Goal: Task Accomplishment & Management: Use online tool/utility

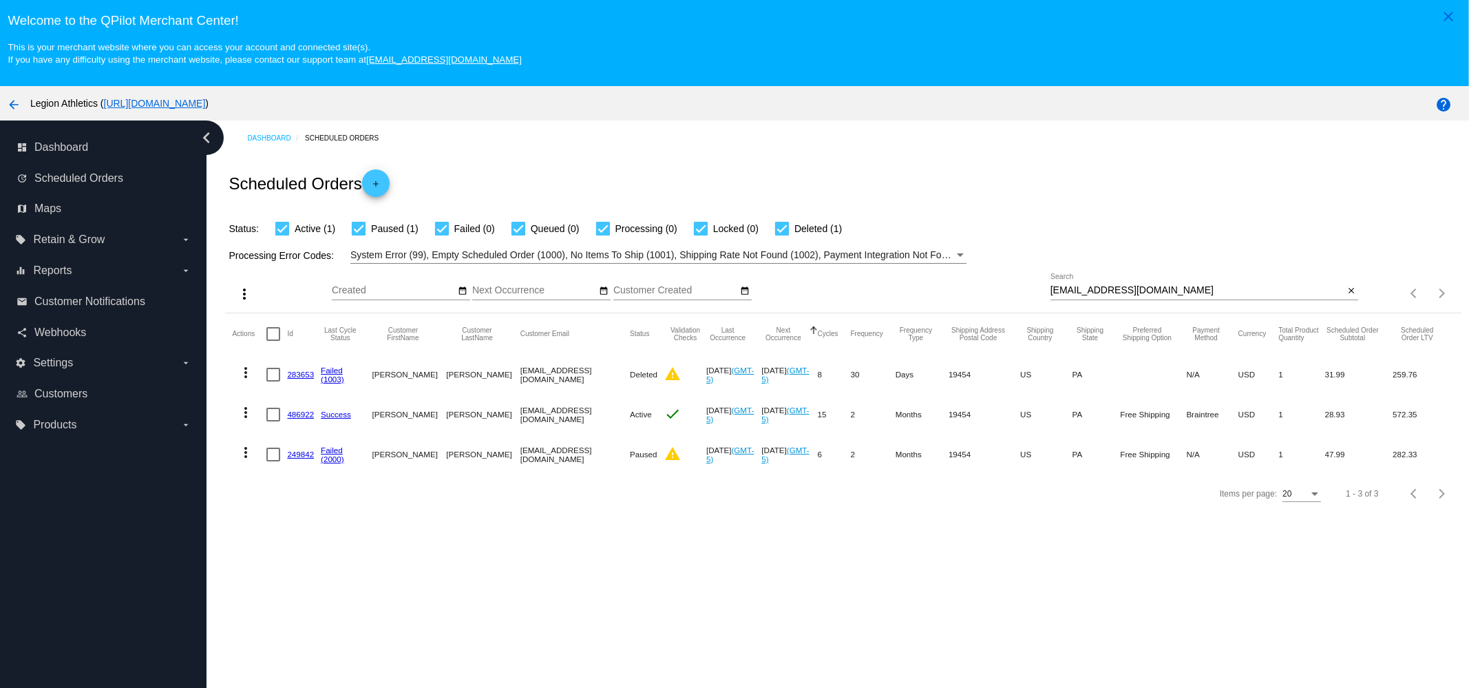
click at [1137, 287] on input "lisad5@outlook.com" at bounding box center [1198, 290] width 294 height 11
paste input "eric.michael.cole68@gmail"
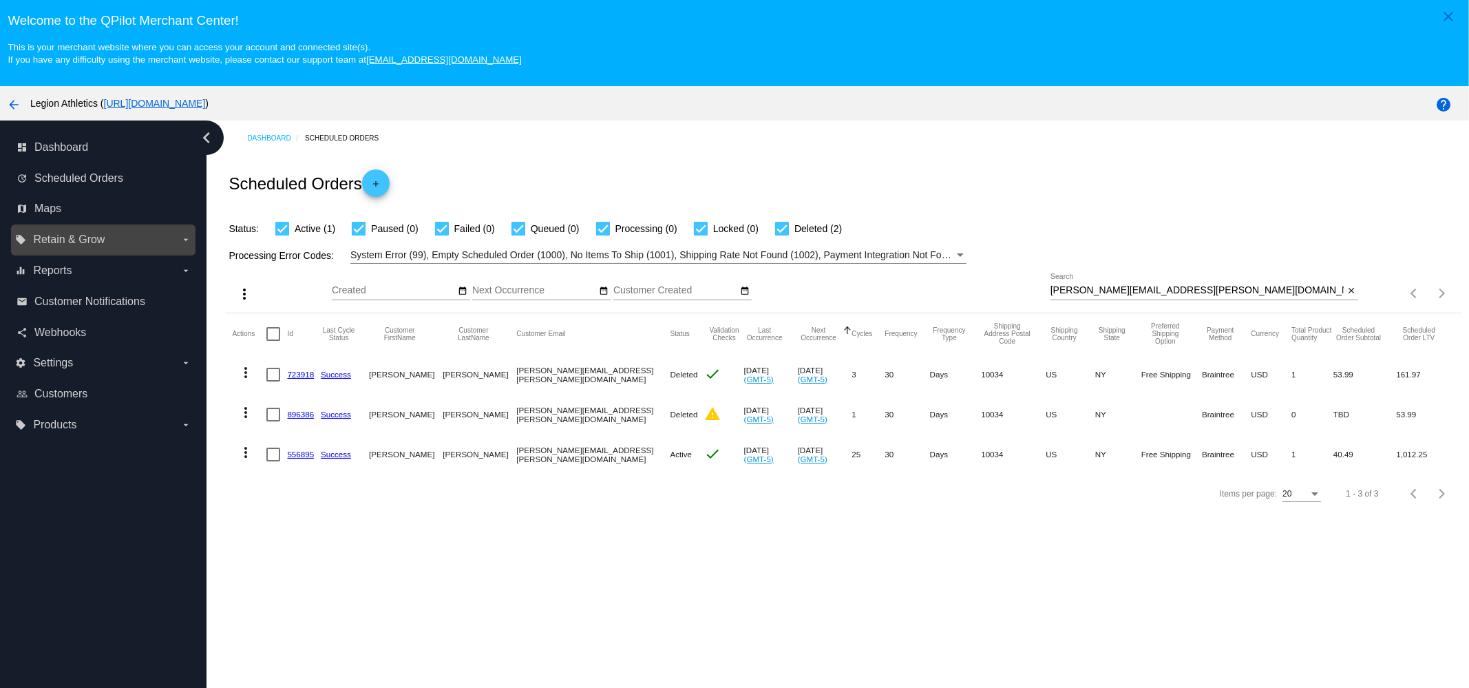
click at [92, 239] on span "Retain & Grow" at bounding box center [69, 239] width 72 height 12
click at [0, 0] on input "local_offer Retain & Grow arrow_drop_down" at bounding box center [0, 0] width 0 height 0
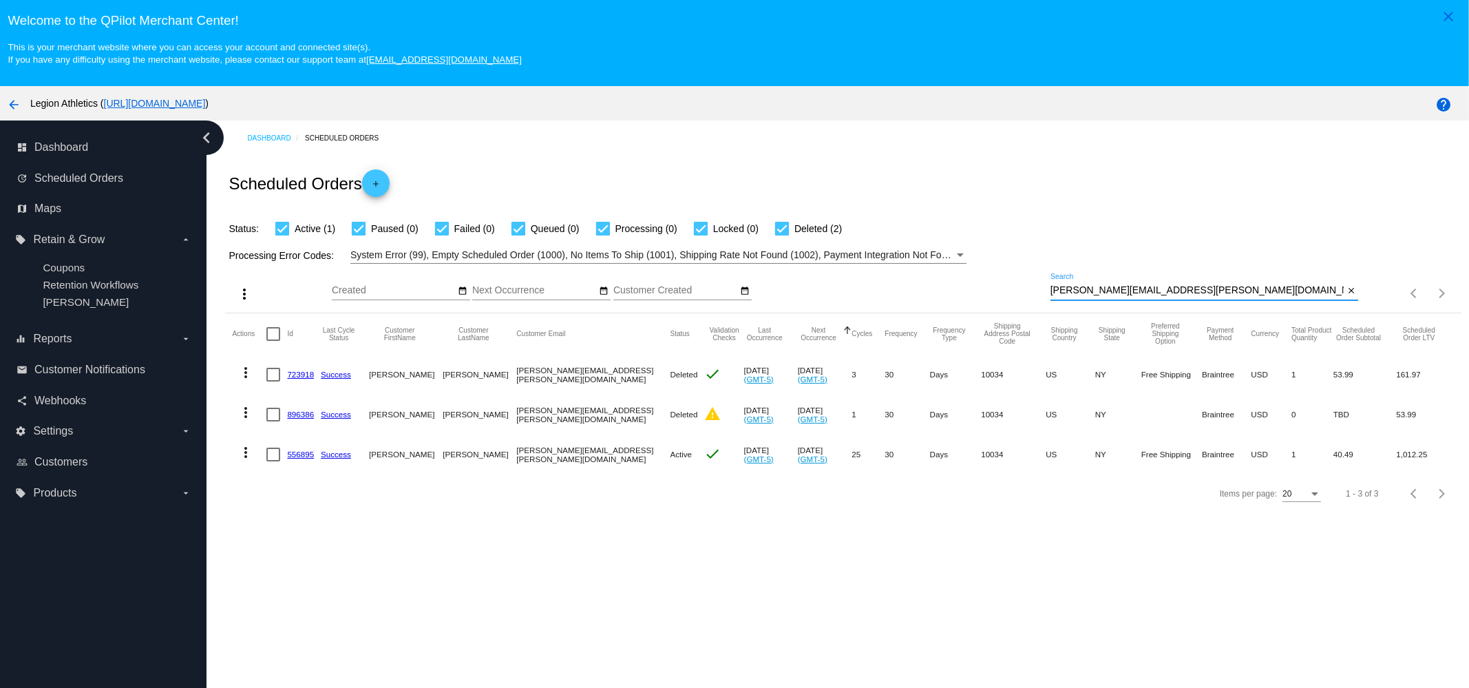
click at [1201, 296] on input "eric.michael.cole68@gmail.com" at bounding box center [1198, 290] width 294 height 11
paste input "shelley.kalfas"
type input "shelley.kalfas@gmail.com"
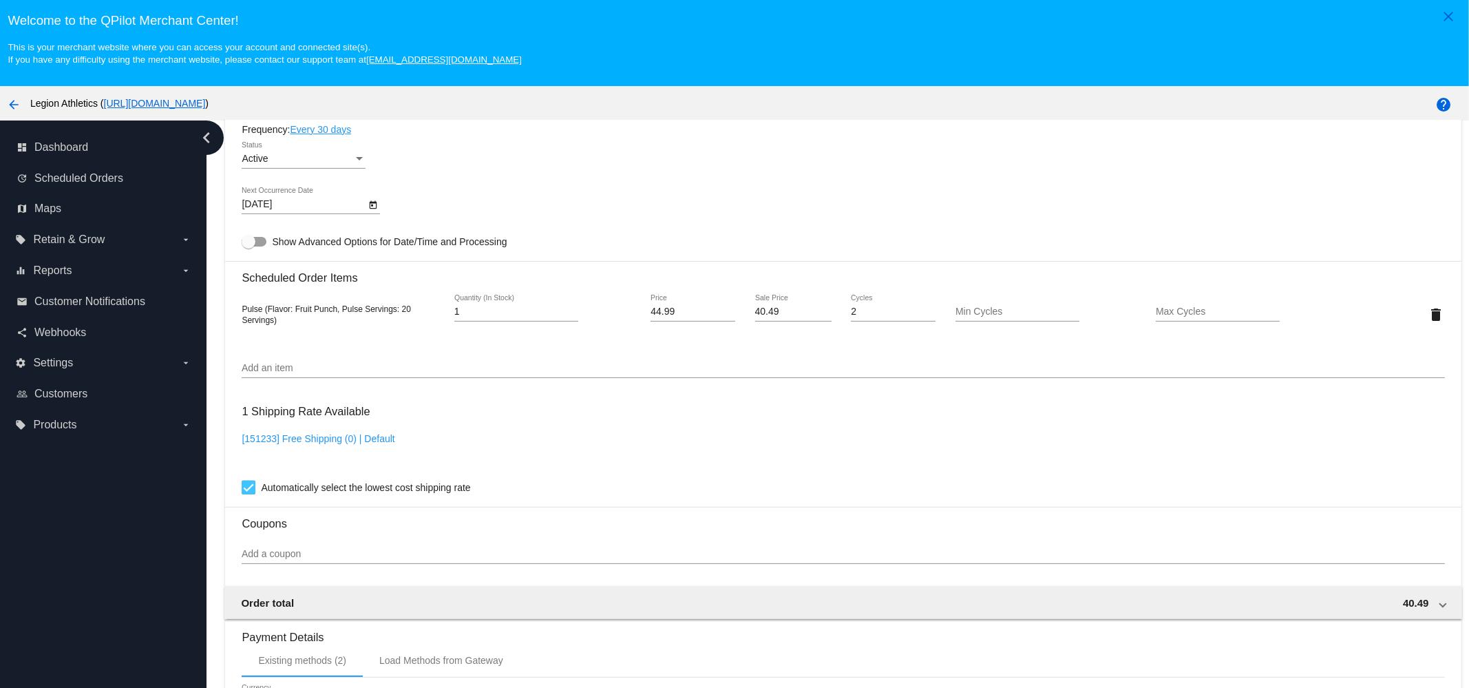
scroll to position [947, 0]
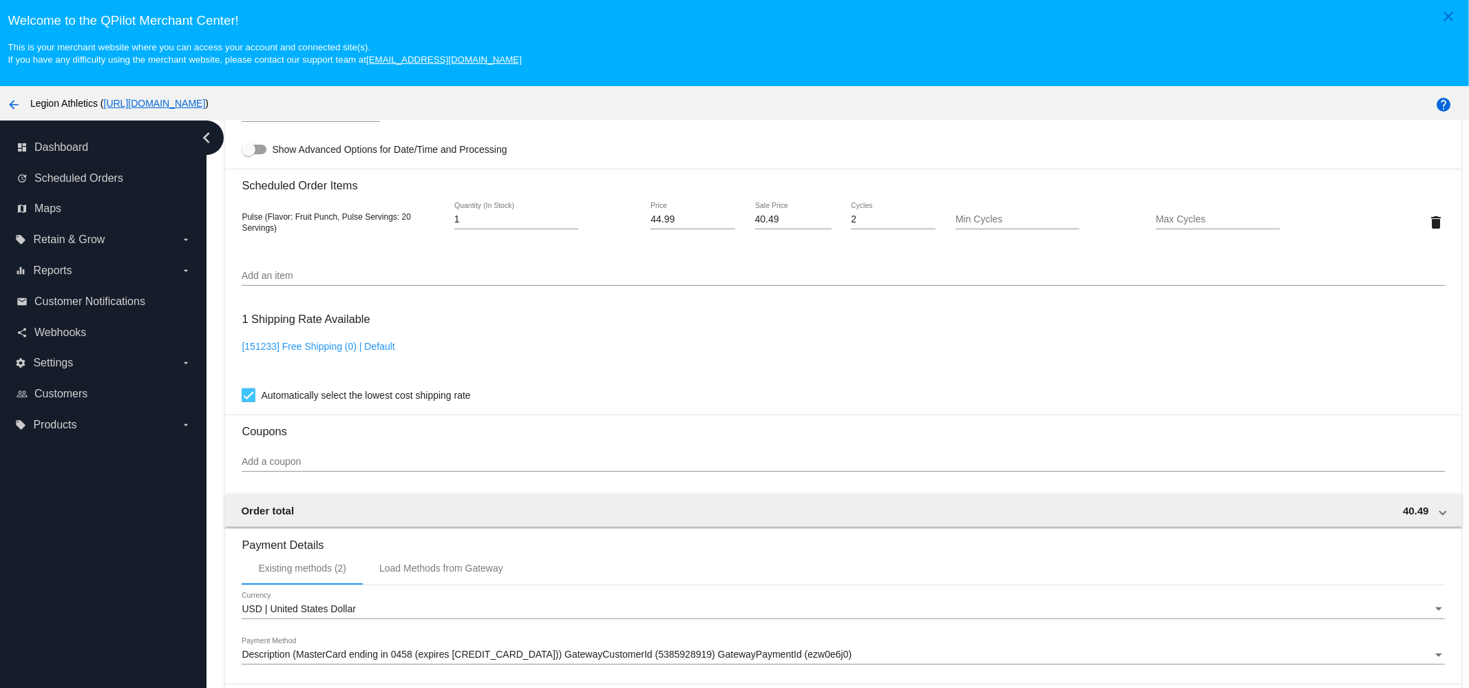
click at [337, 467] on input "Add a coupon" at bounding box center [843, 461] width 1203 height 11
paste input "sub_eric11"
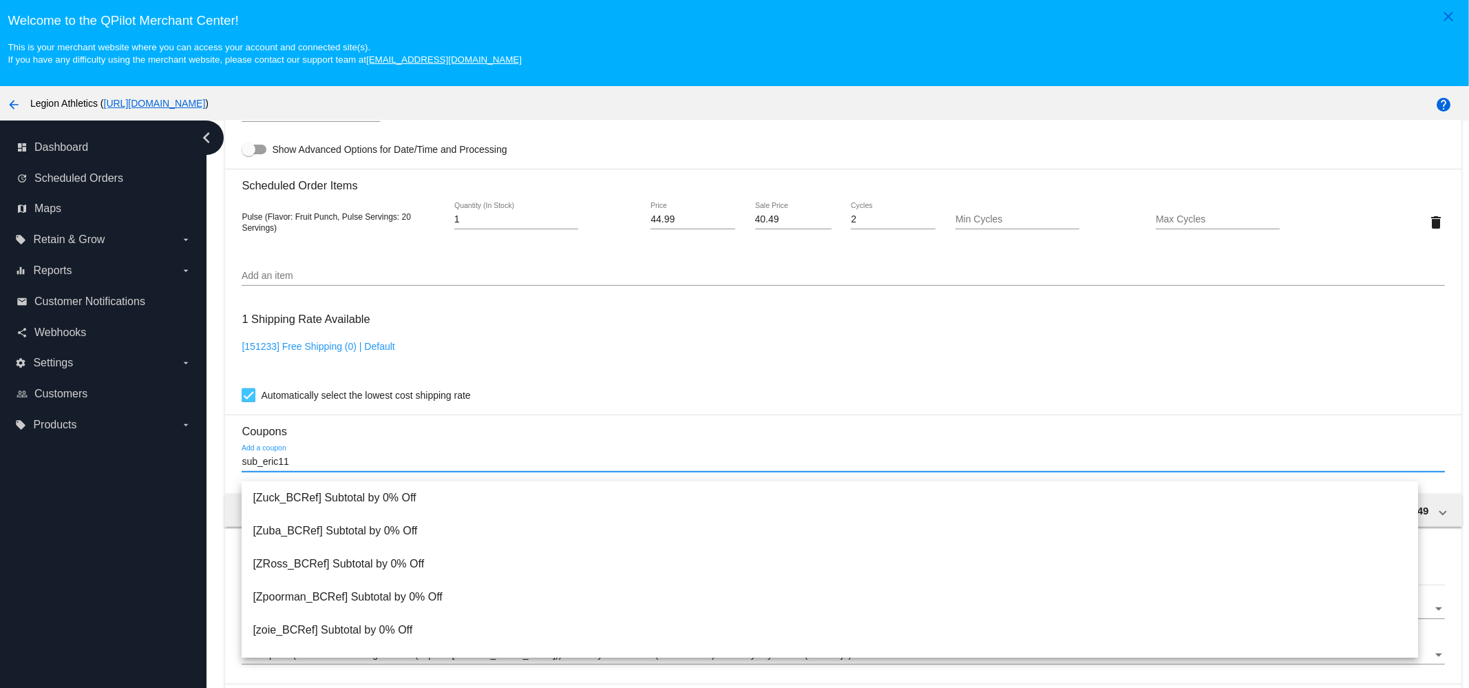
scroll to position [861, 0]
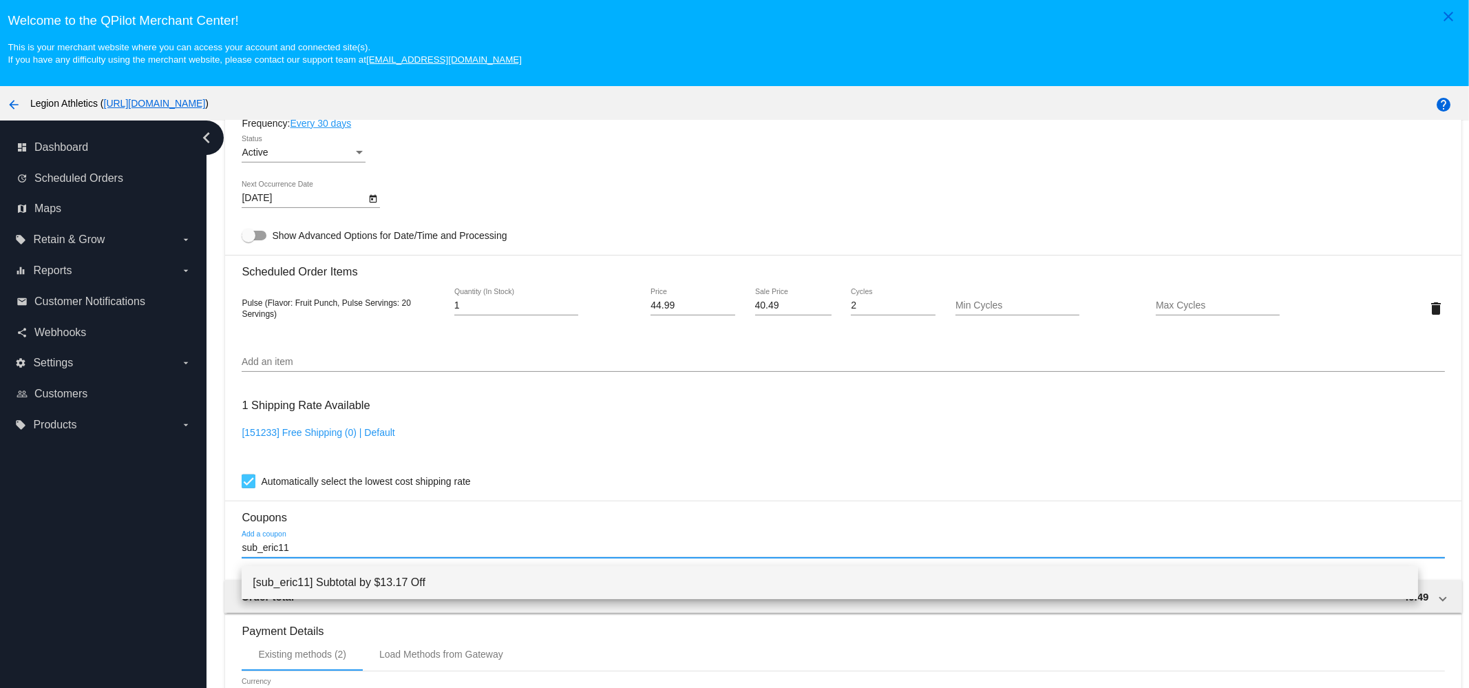
type input "sub_eric11"
click at [324, 580] on span "[sub_eric11] Subtotal by $13.17 Off" at bounding box center [830, 582] width 1155 height 33
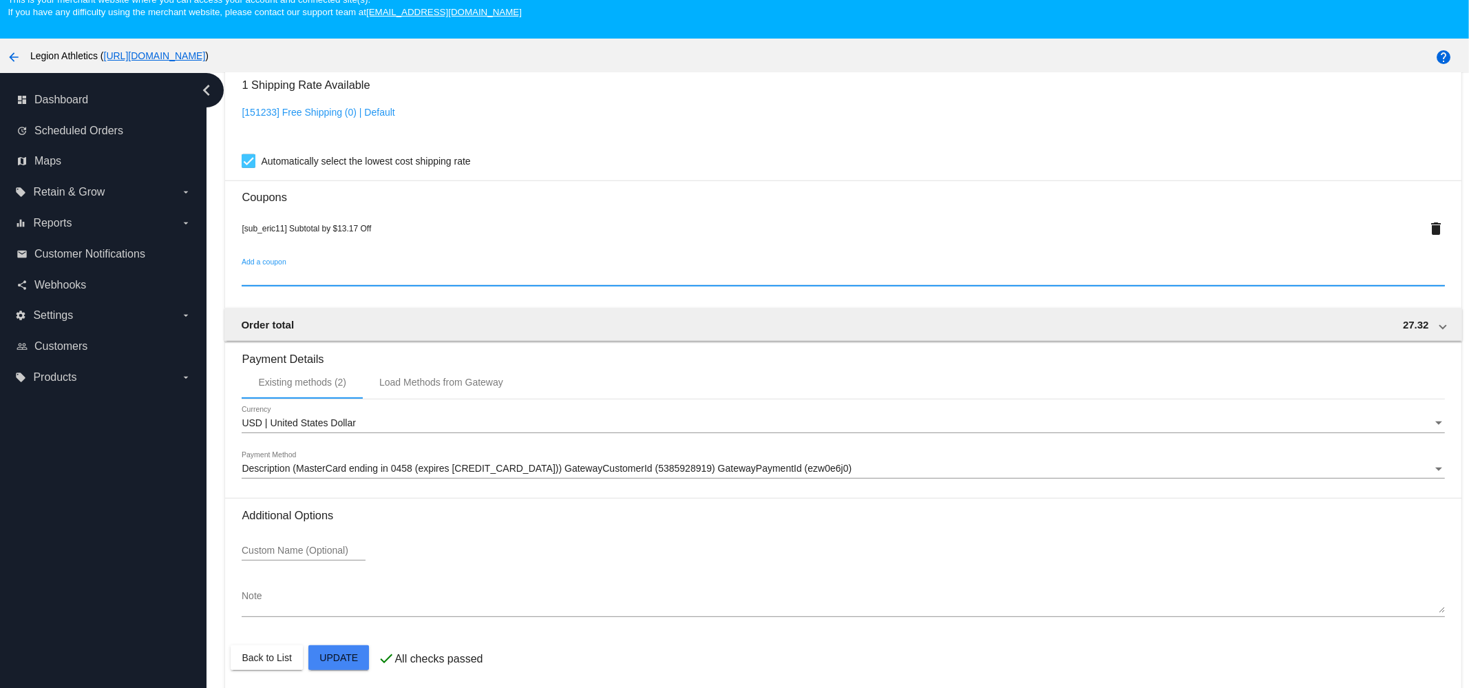
scroll to position [86, 0]
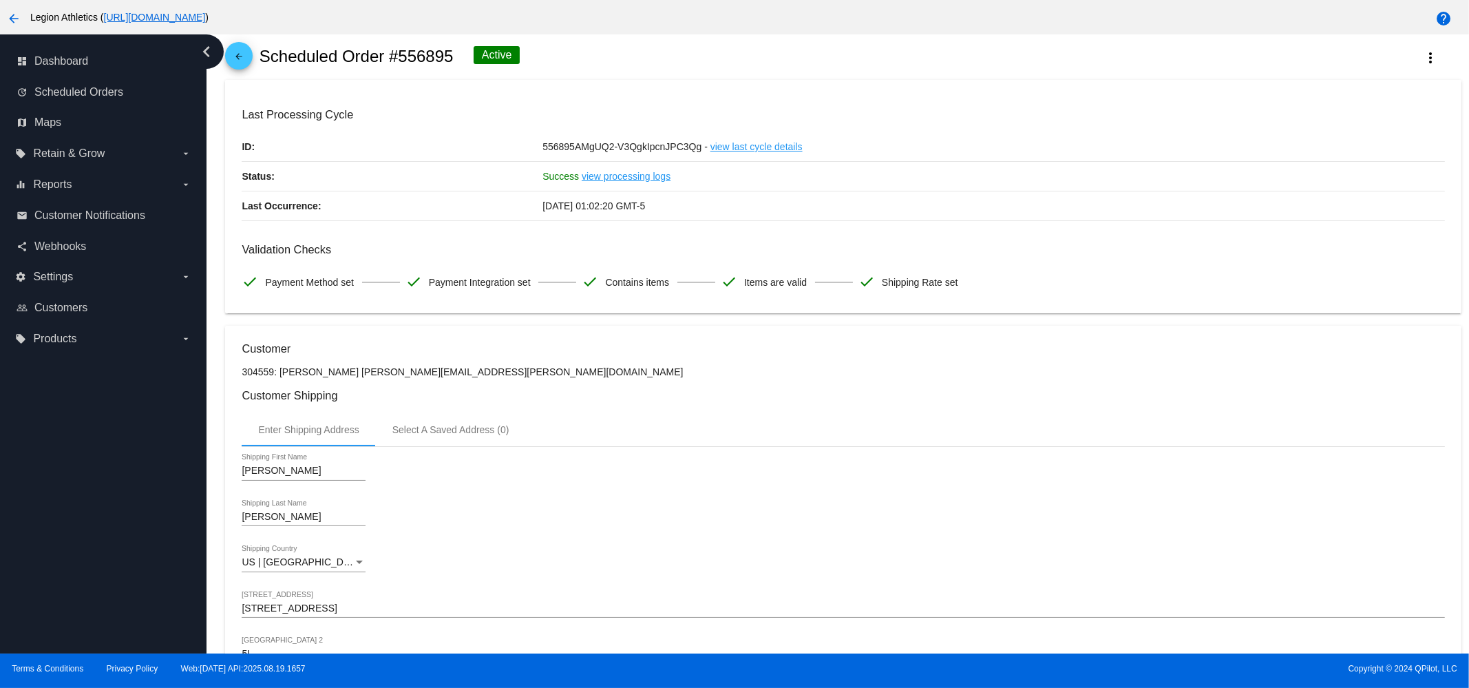
scroll to position [0, 0]
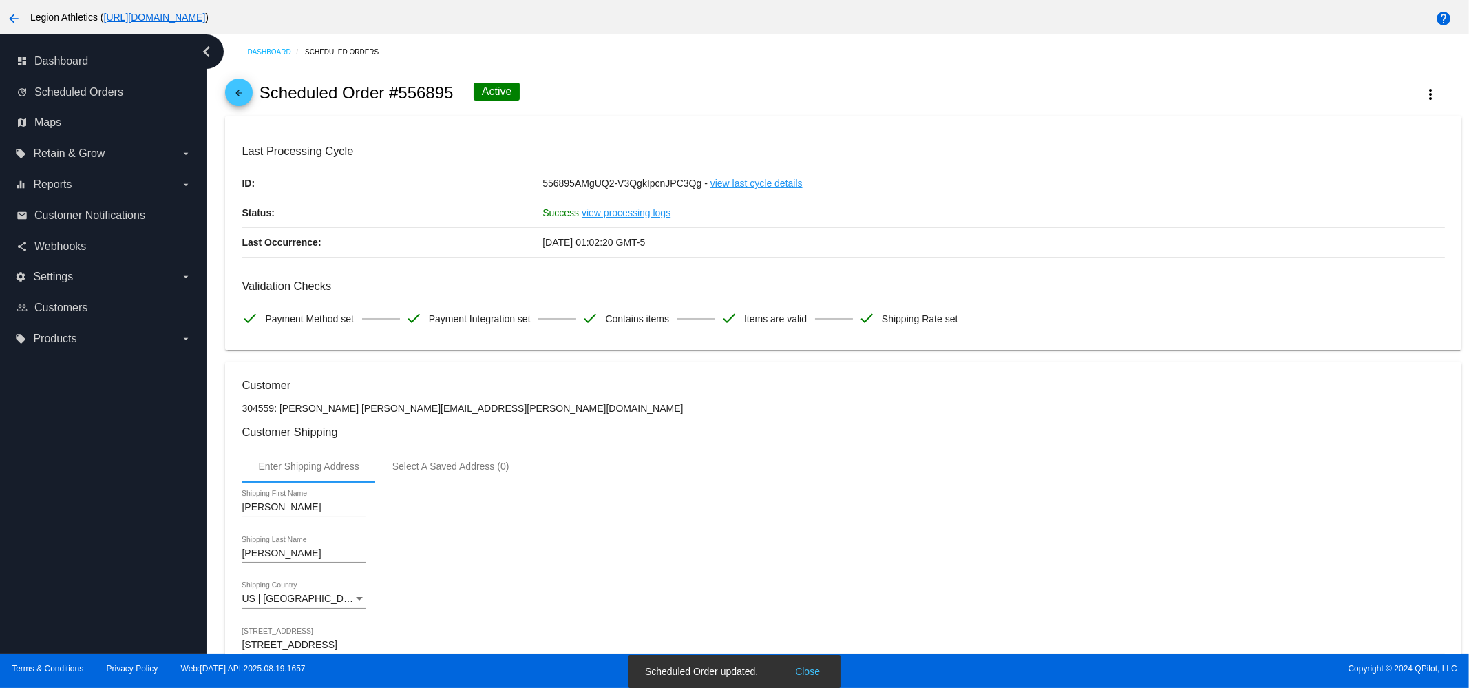
drag, startPoint x: 455, startPoint y: 91, endPoint x: 402, endPoint y: 101, distance: 54.0
click at [402, 101] on div "arrow_back Scheduled Order #556895 Active more_vert" at bounding box center [843, 93] width 1236 height 47
copy h2 "556895"
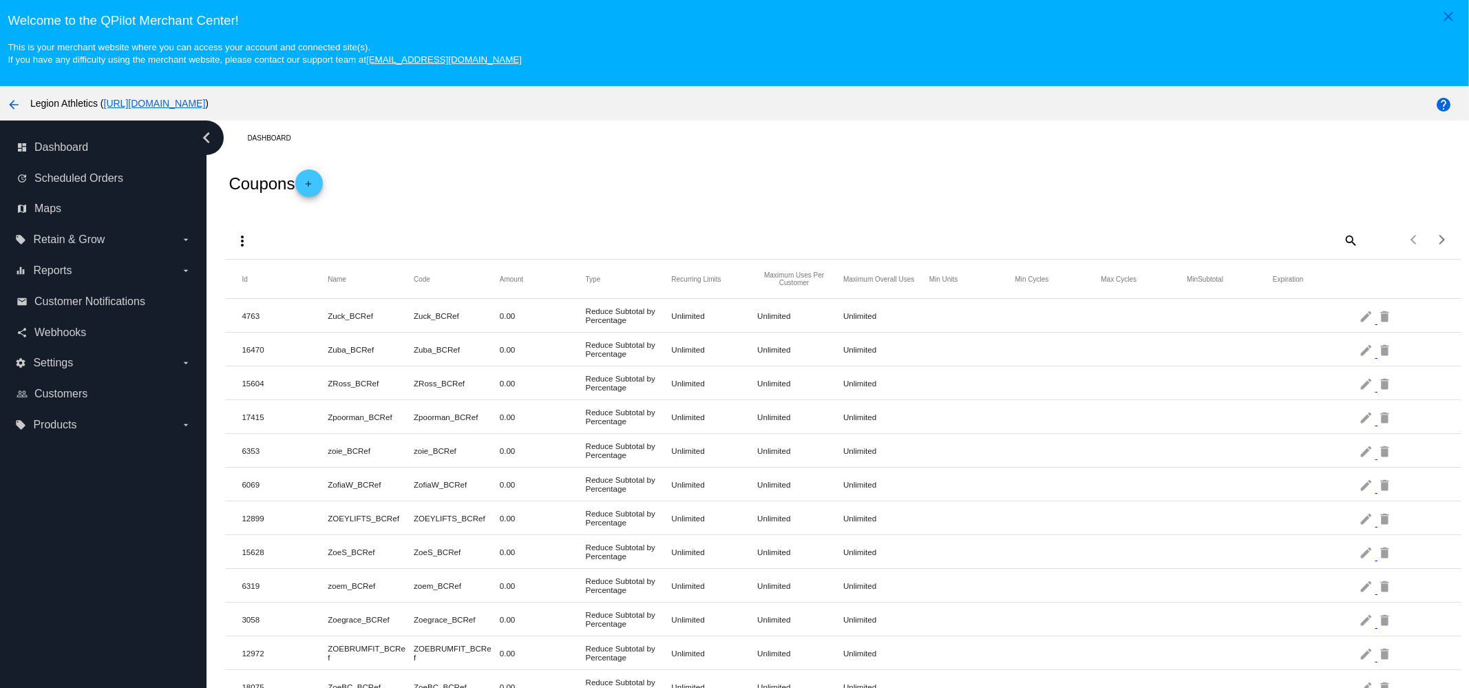
click at [309, 191] on mat-icon "add" at bounding box center [309, 187] width 17 height 17
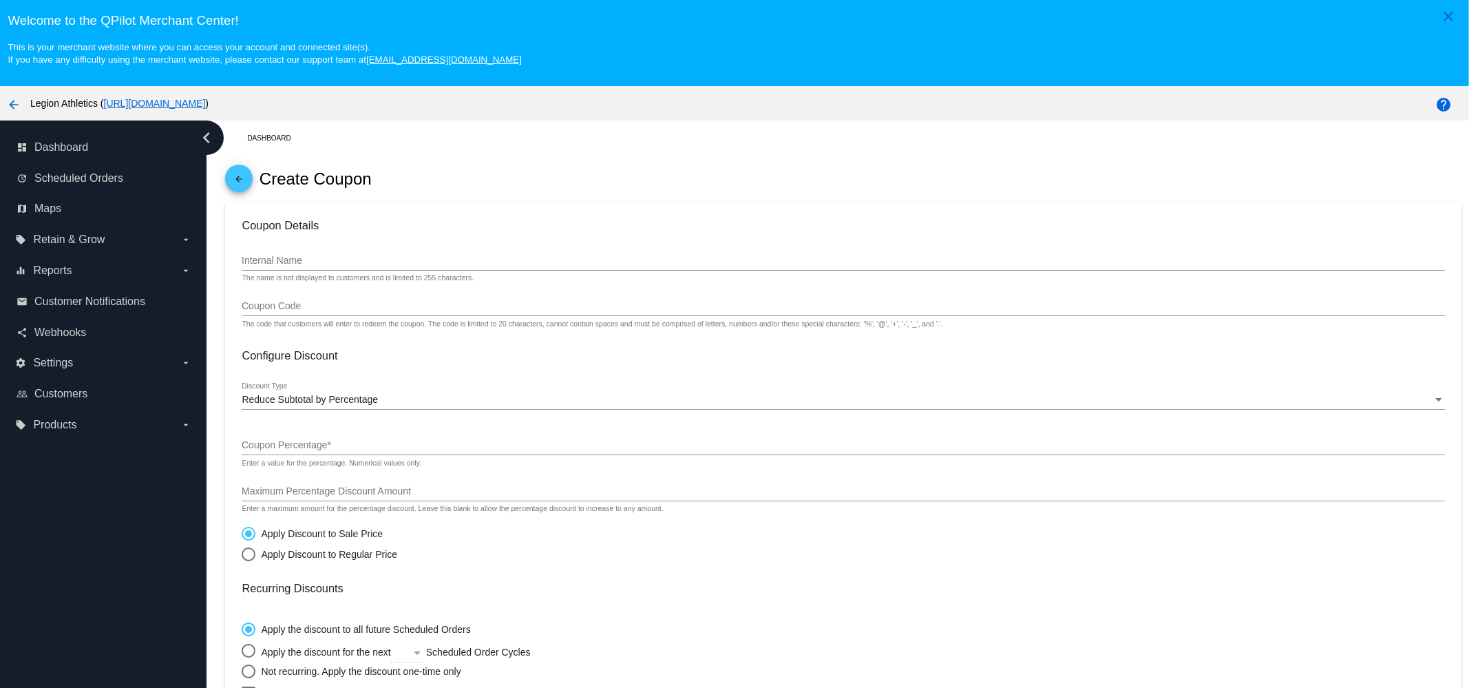
click at [329, 266] on input "Internal Name" at bounding box center [843, 260] width 1203 height 11
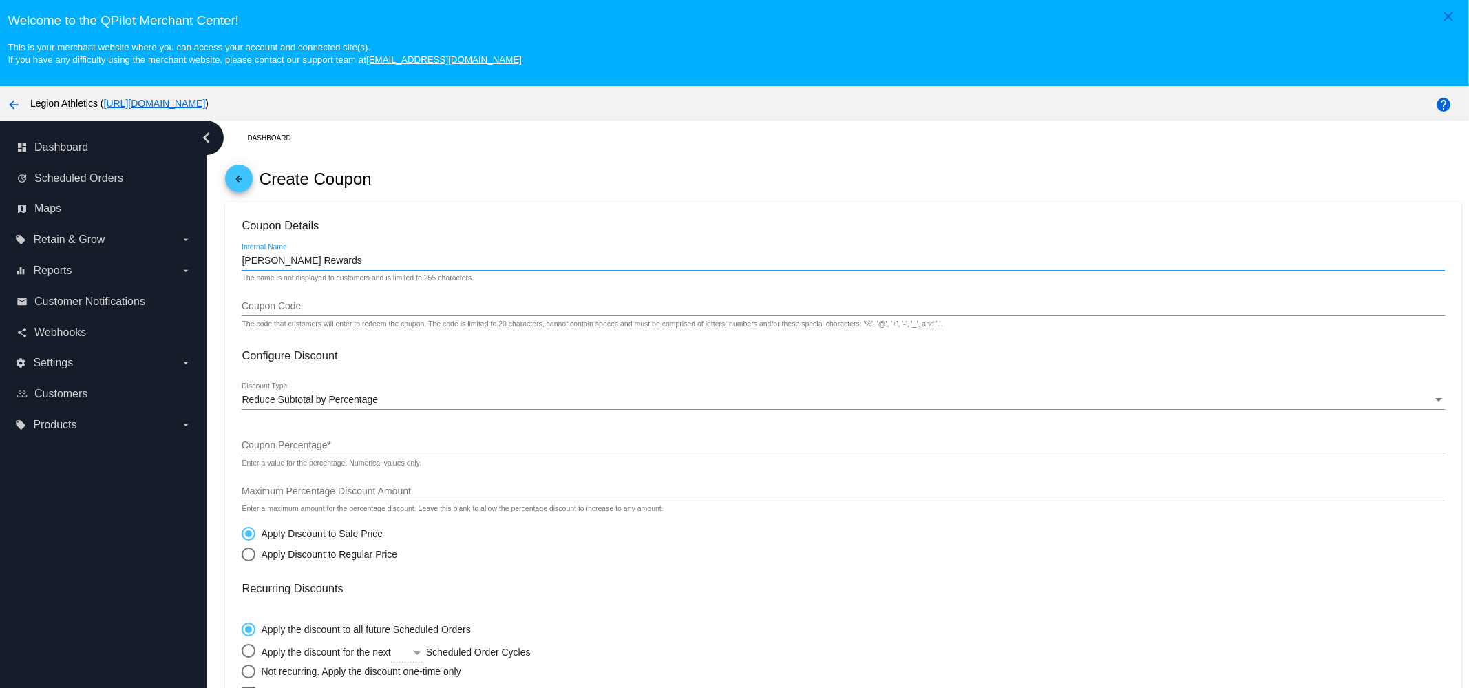
type input "Eric Rewards"
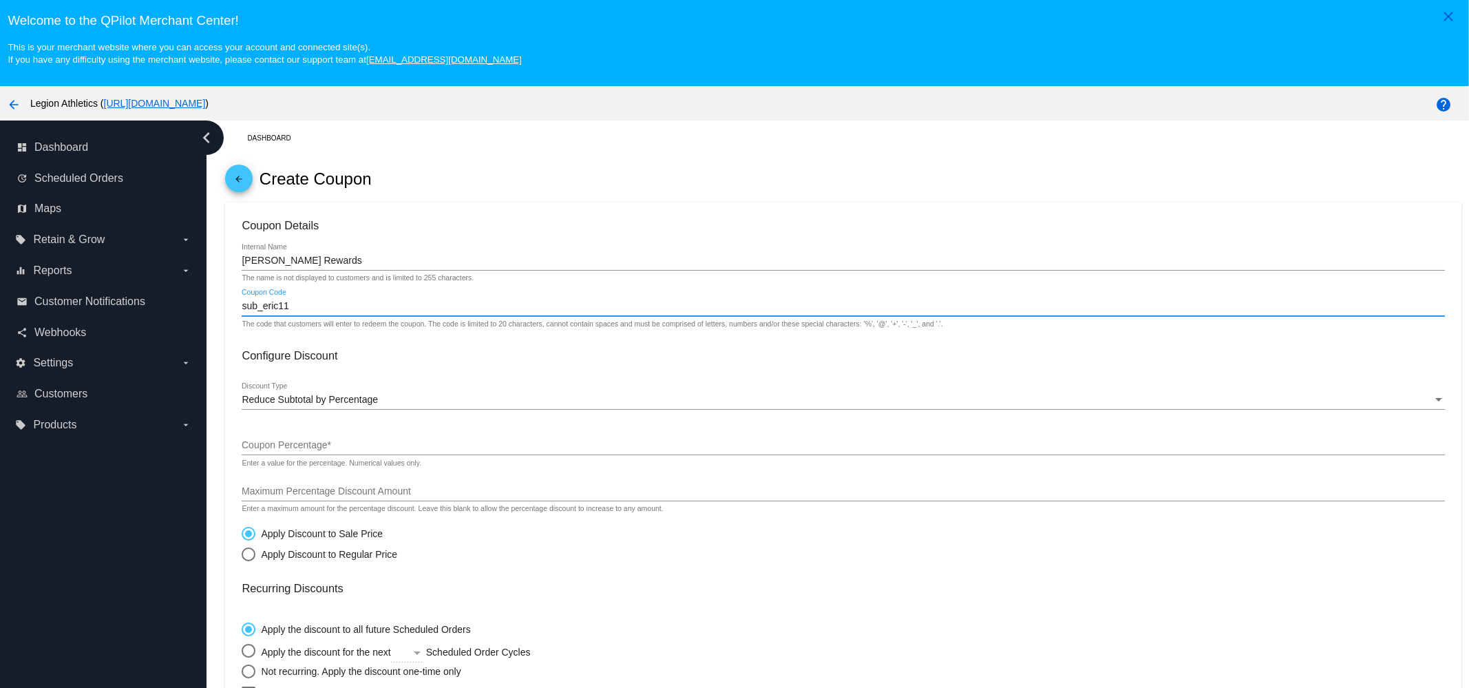
type input "sub_eric11"
click at [350, 403] on span "Reduce Subtotal by Percentage" at bounding box center [310, 399] width 136 height 11
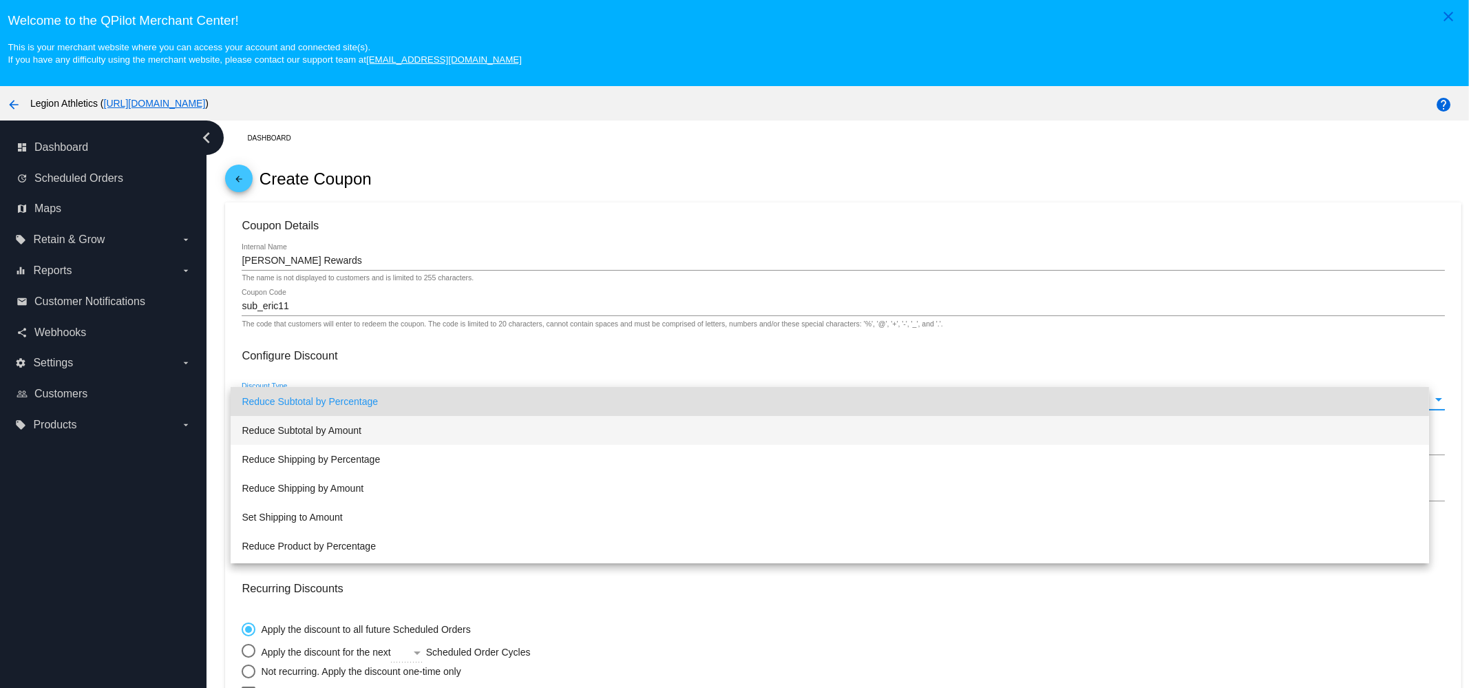
click at [366, 432] on span "Reduce Subtotal by Amount" at bounding box center [830, 430] width 1177 height 29
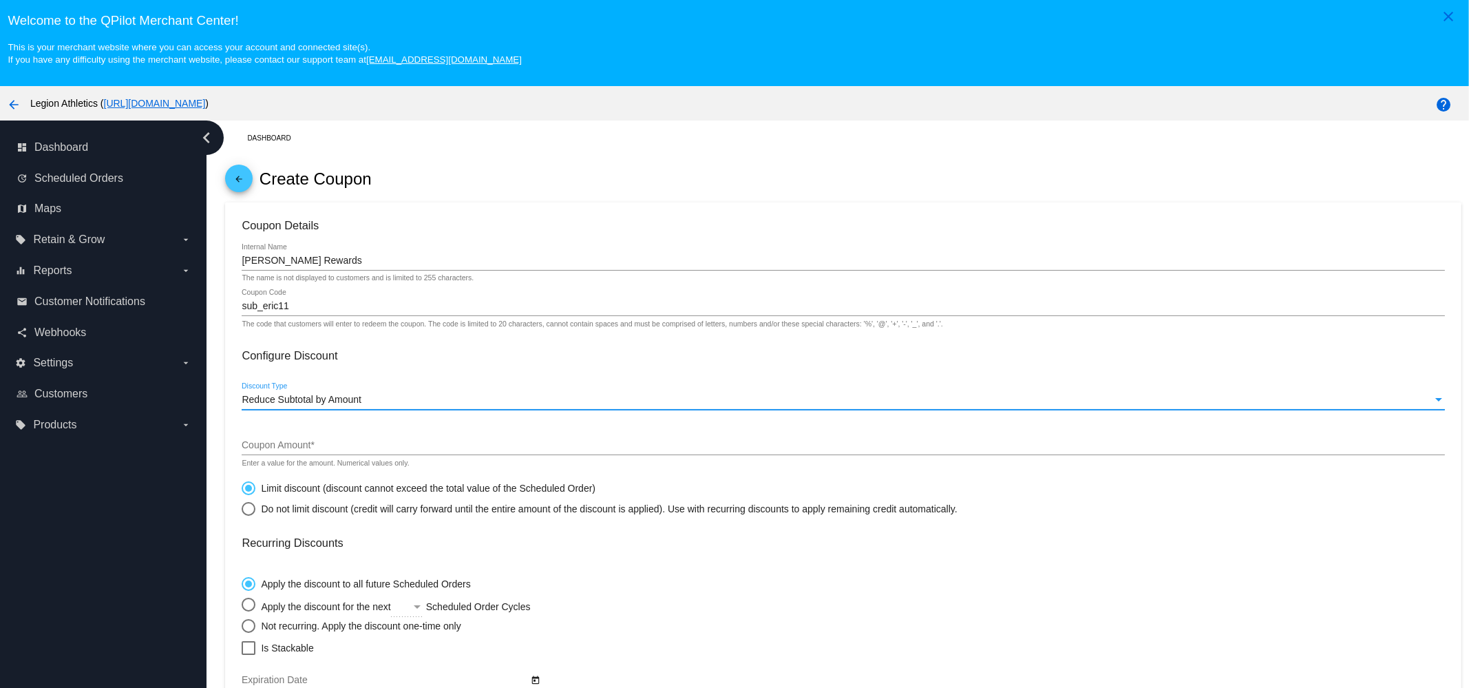
click at [372, 432] on div "Coupon Amount *" at bounding box center [843, 441] width 1203 height 27
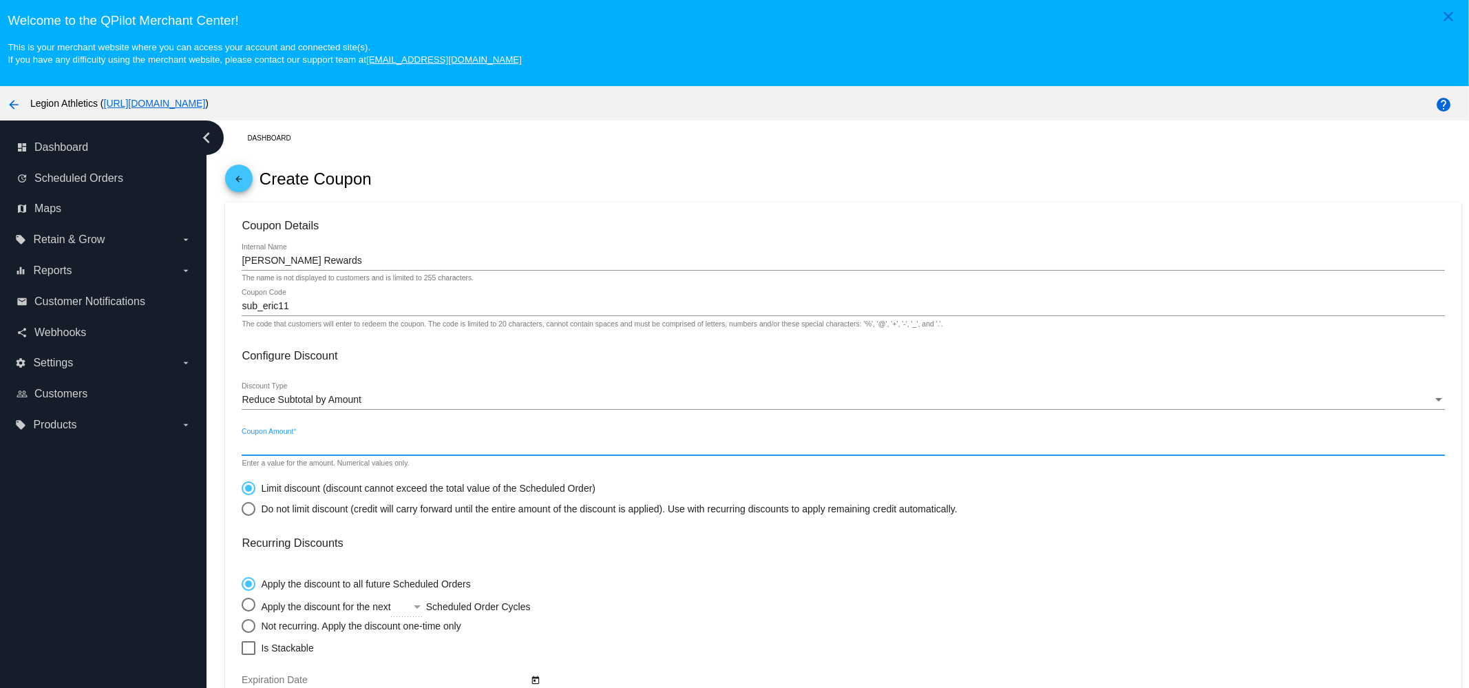
click at [370, 450] on input "Coupon Amount *" at bounding box center [843, 445] width 1203 height 11
type input "13.17"
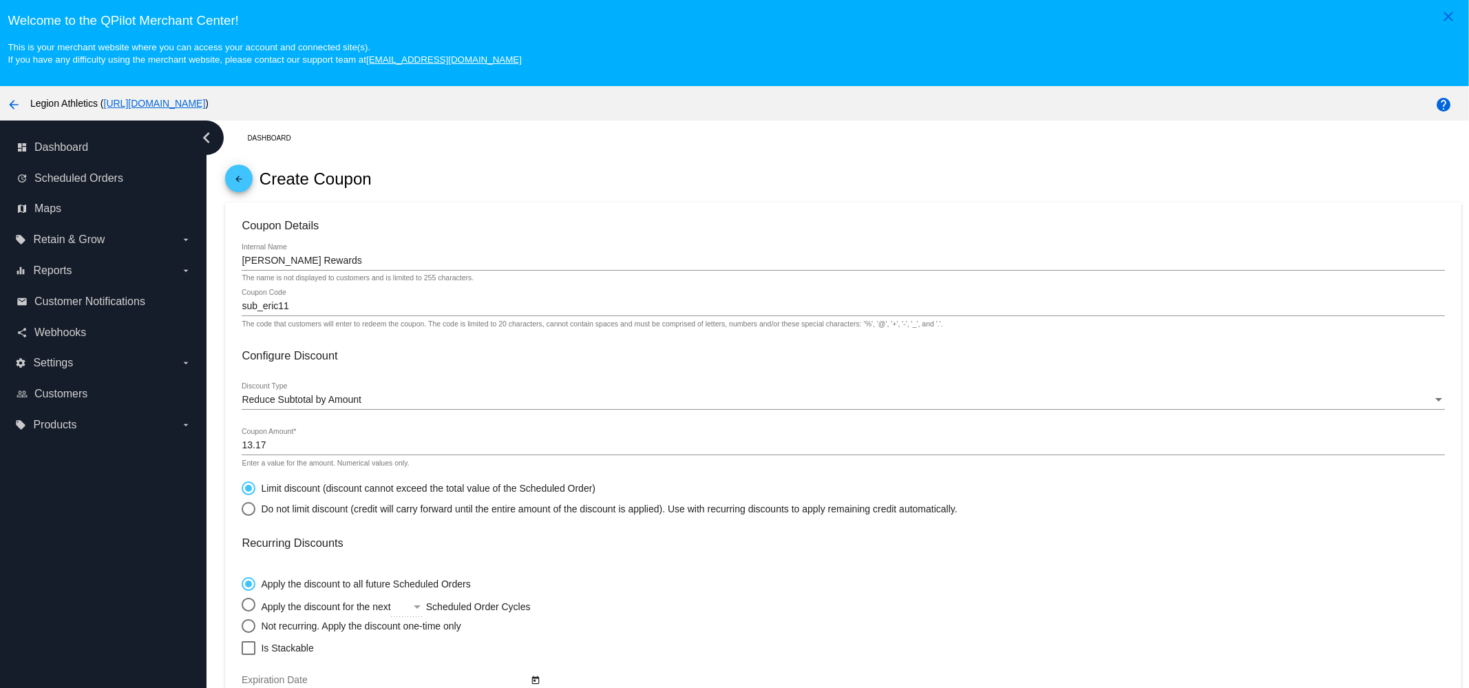
click at [367, 295] on div "sub_eric11 Coupon Code" at bounding box center [843, 302] width 1203 height 27
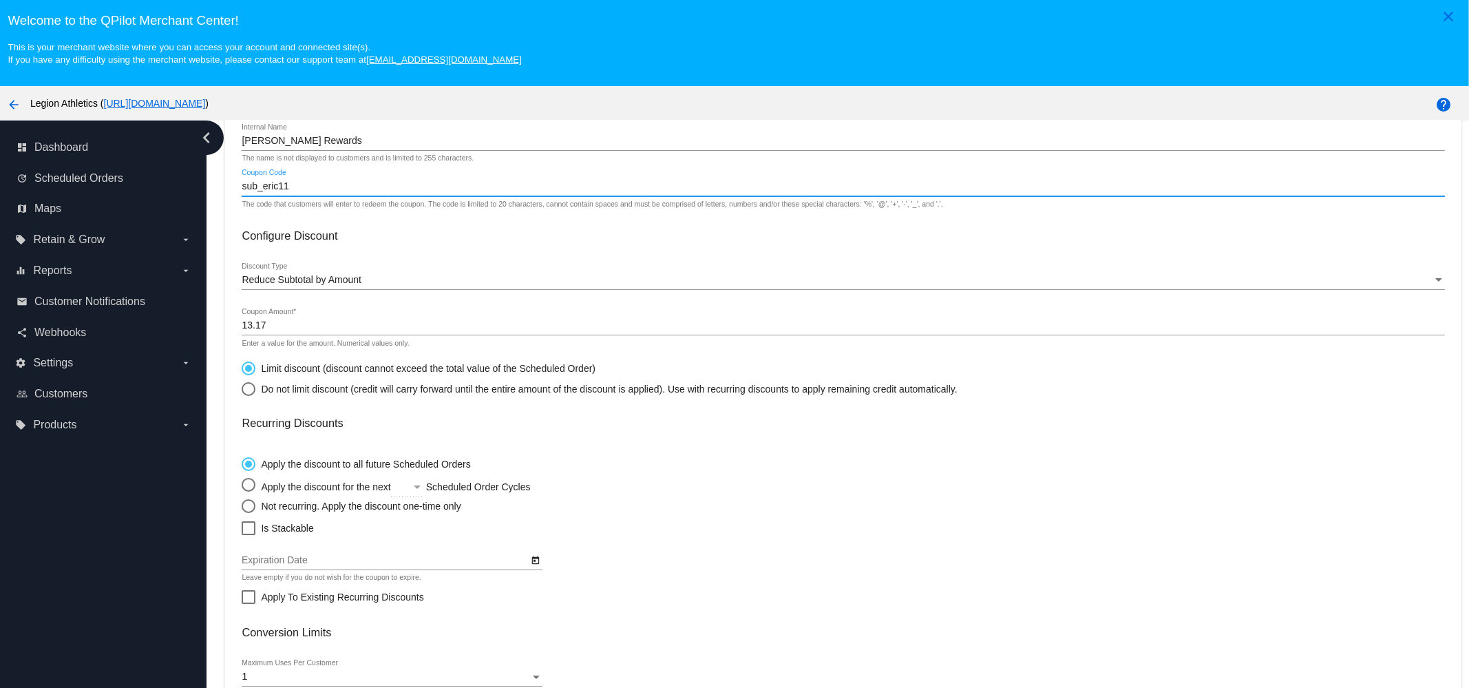
scroll to position [218, 0]
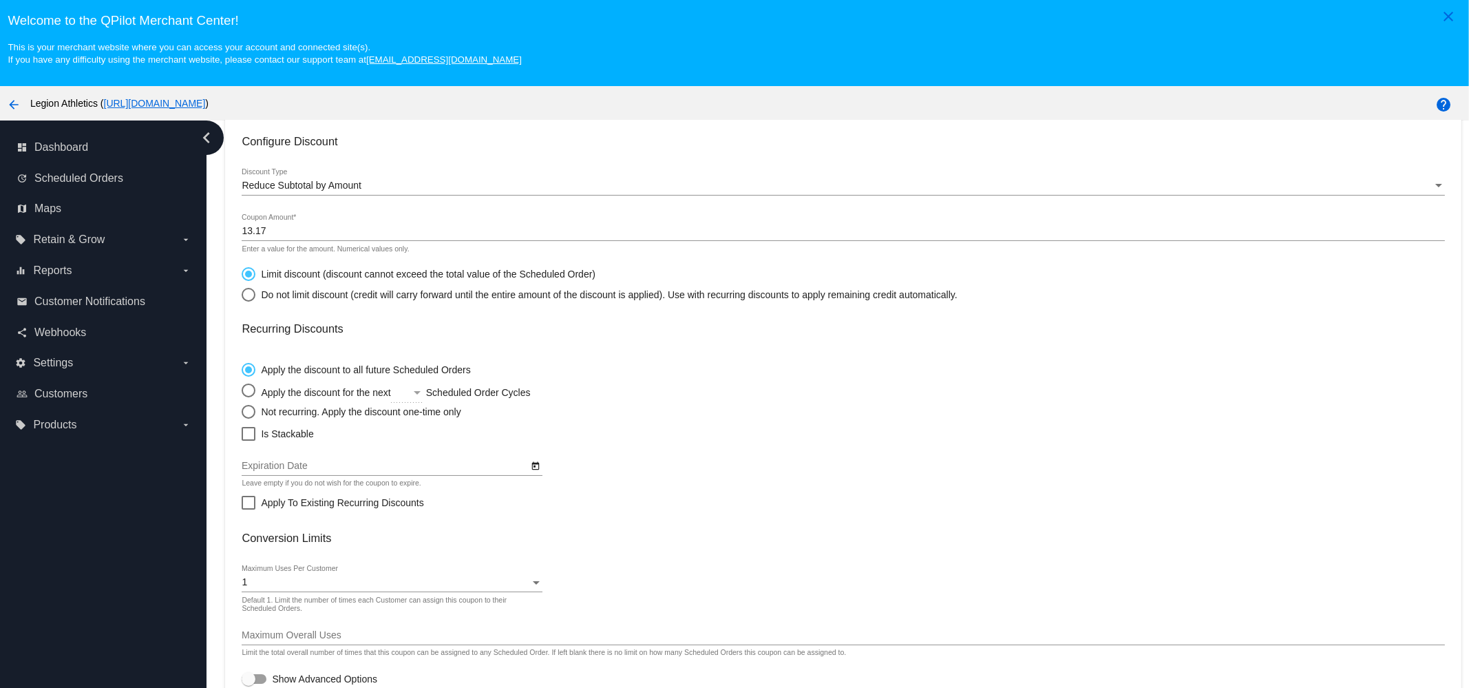
click at [324, 284] on mat-radio-group "Limit discount (discount cannot exceed the total value of the Scheduled Order) …" at bounding box center [599, 280] width 715 height 41
click at [278, 289] on div "Do not limit discount (credit will carry forward until the entire amount of the…" at bounding box center [606, 294] width 702 height 11
click at [242, 294] on input "Do not limit discount (credit will carry forward until the entire amount of the…" at bounding box center [241, 294] width 1 height 1
radio input "true"
click at [288, 406] on div "Not recurring. Apply the discount one-time only" at bounding box center [357, 411] width 205 height 11
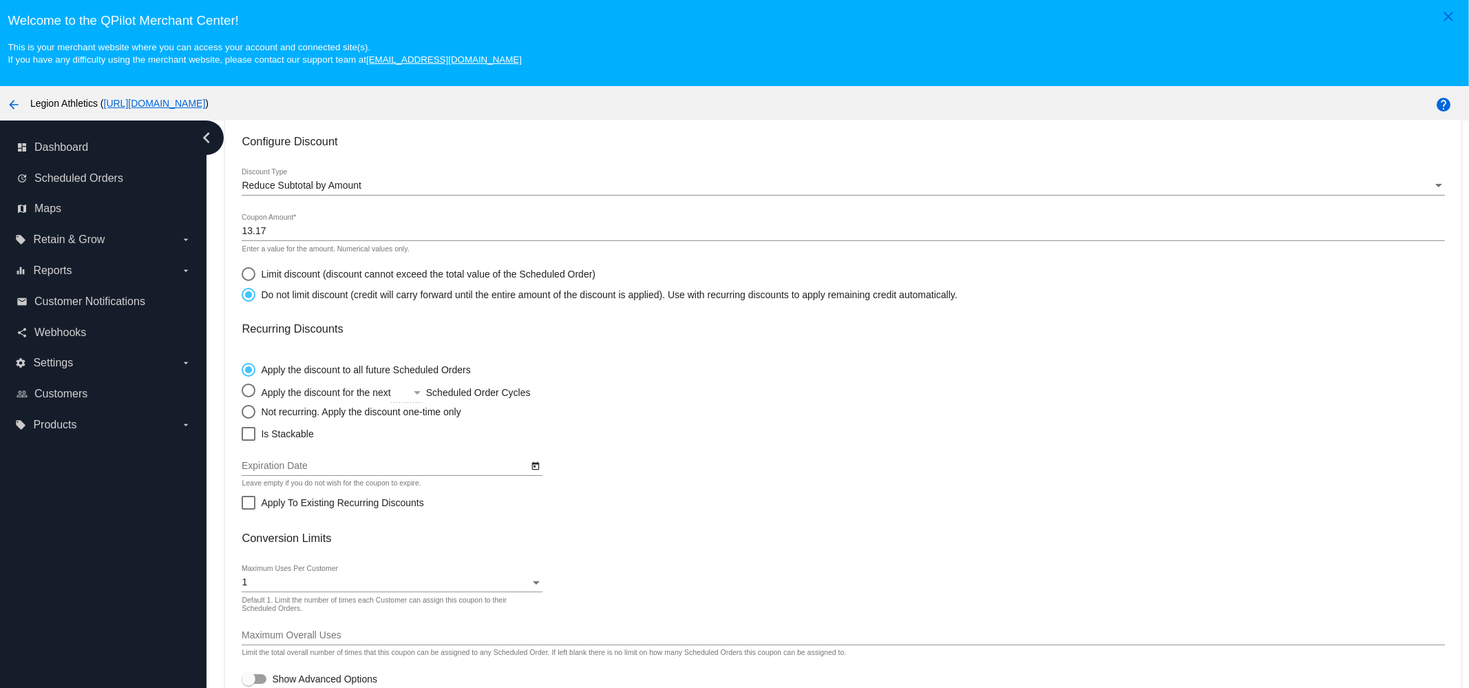
click at [242, 411] on input "Not recurring. Apply the discount one-time only" at bounding box center [241, 411] width 1 height 1
radio input "true"
click at [286, 430] on span "Is Stackable" at bounding box center [287, 433] width 52 height 17
click at [249, 441] on input "Is Stackable" at bounding box center [248, 441] width 1 height 1
checkbox input "true"
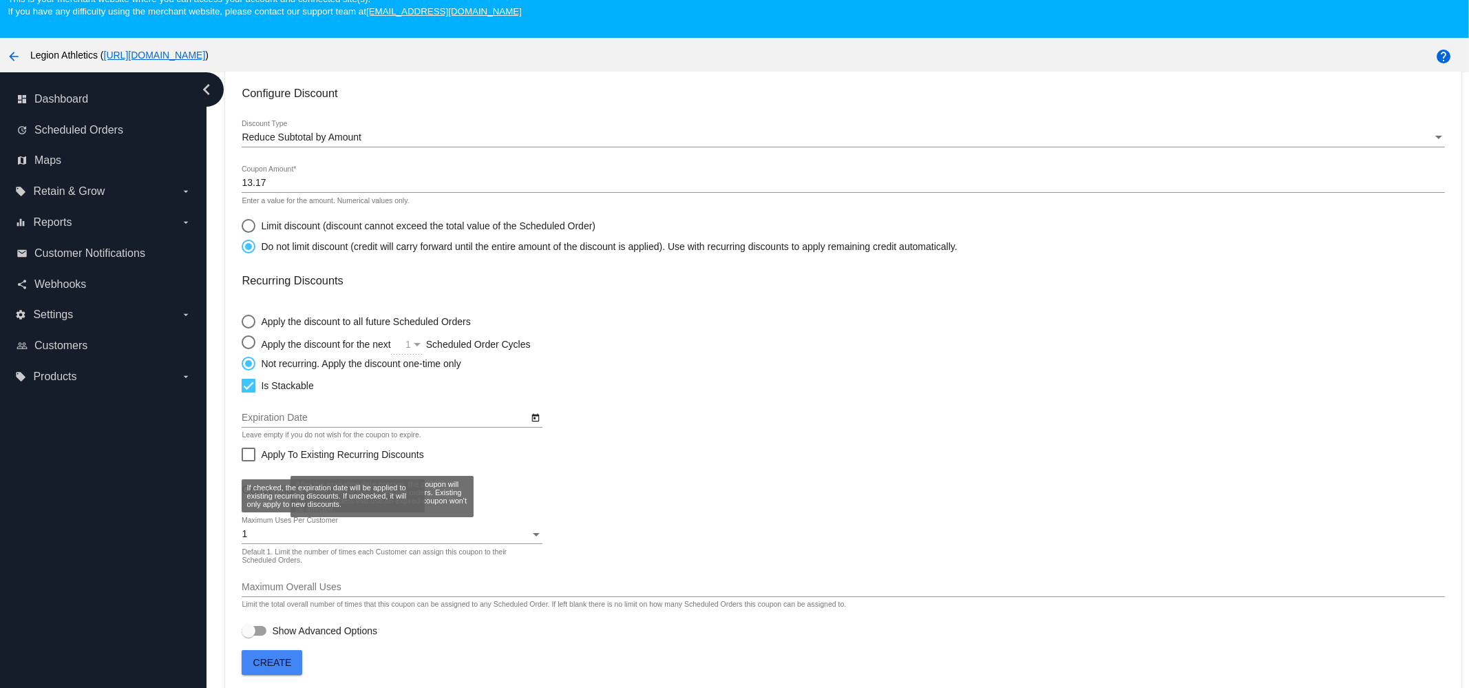
scroll to position [86, 0]
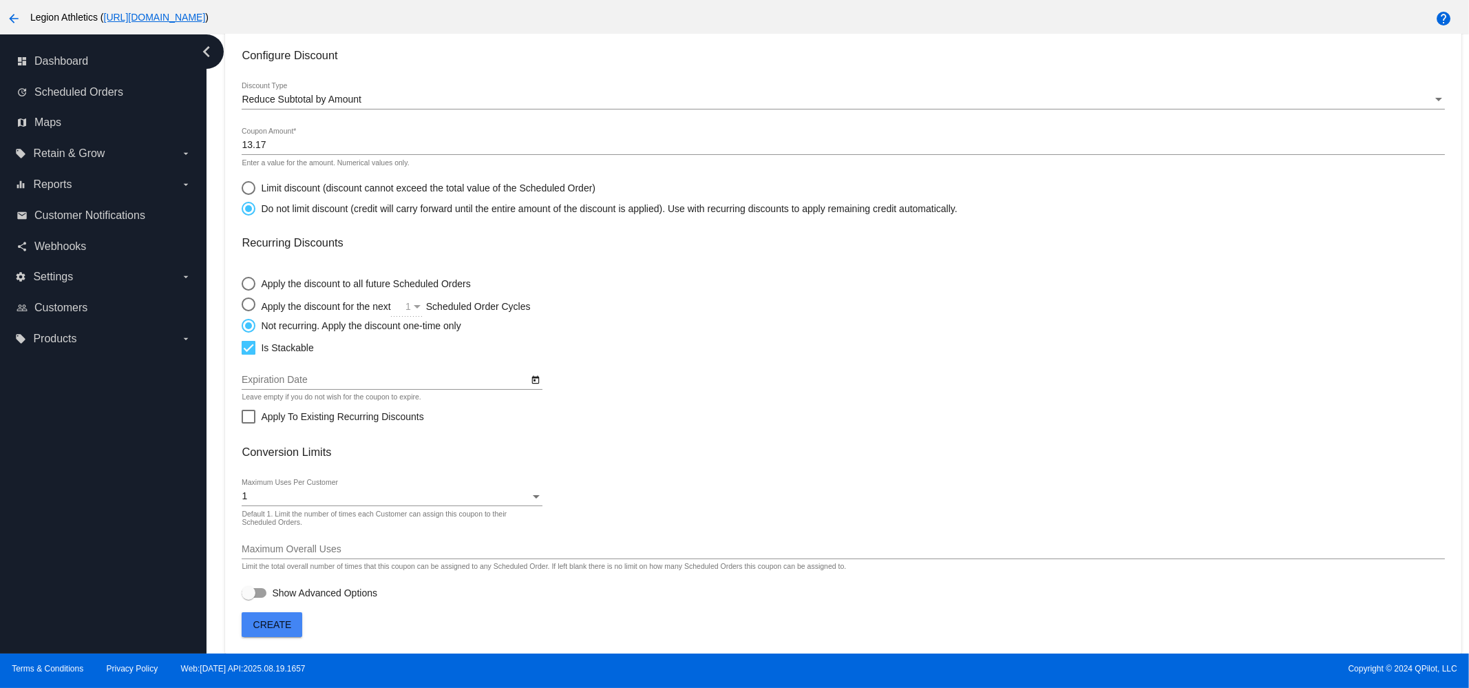
click at [273, 623] on span "Create" at bounding box center [272, 624] width 39 height 11
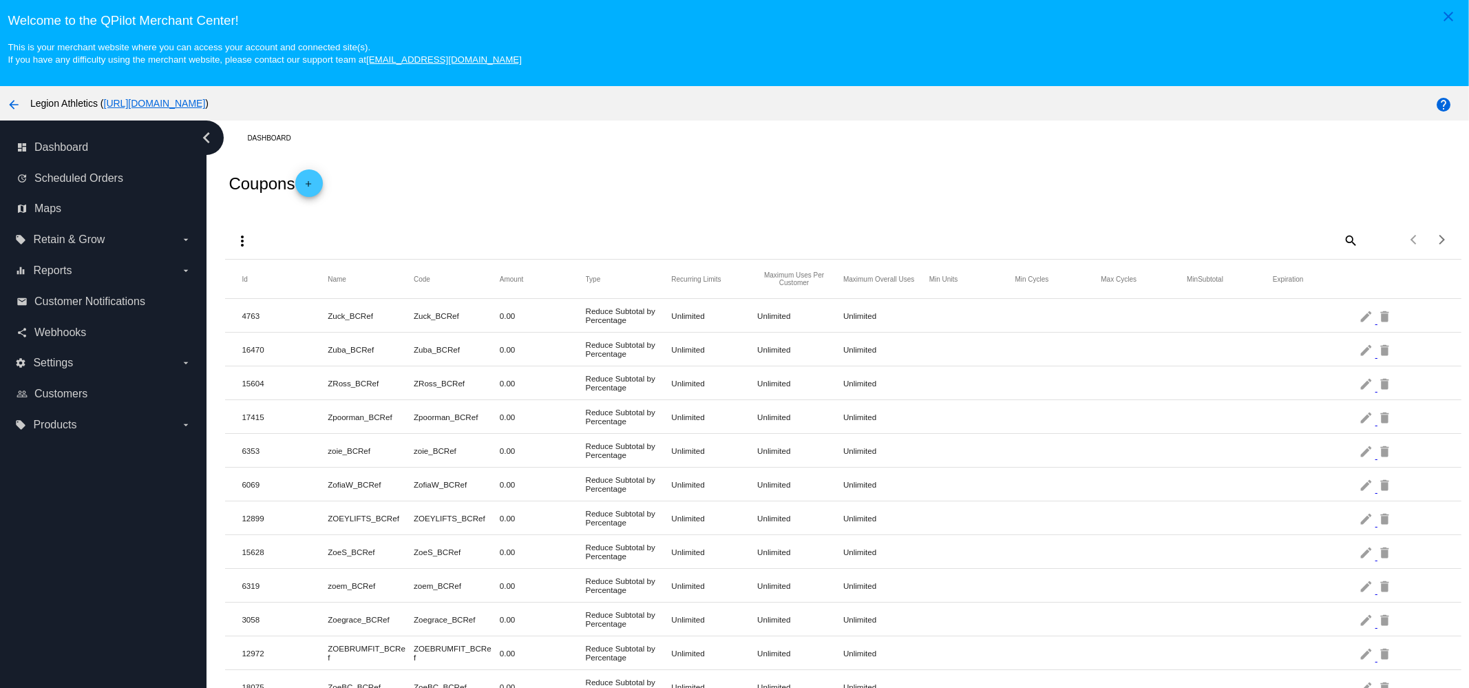
click at [306, 177] on span "add" at bounding box center [309, 186] width 17 height 34
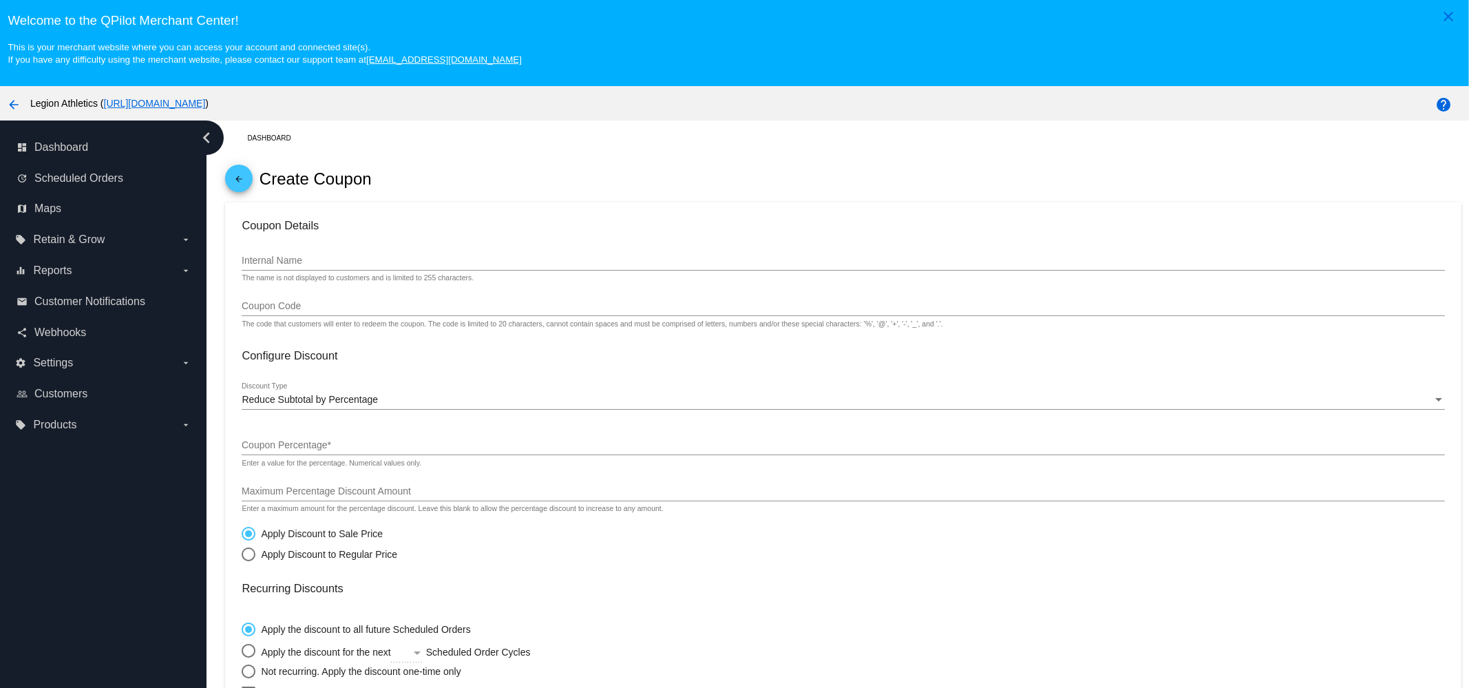
click at [358, 257] on input "Internal Name" at bounding box center [843, 260] width 1203 height 11
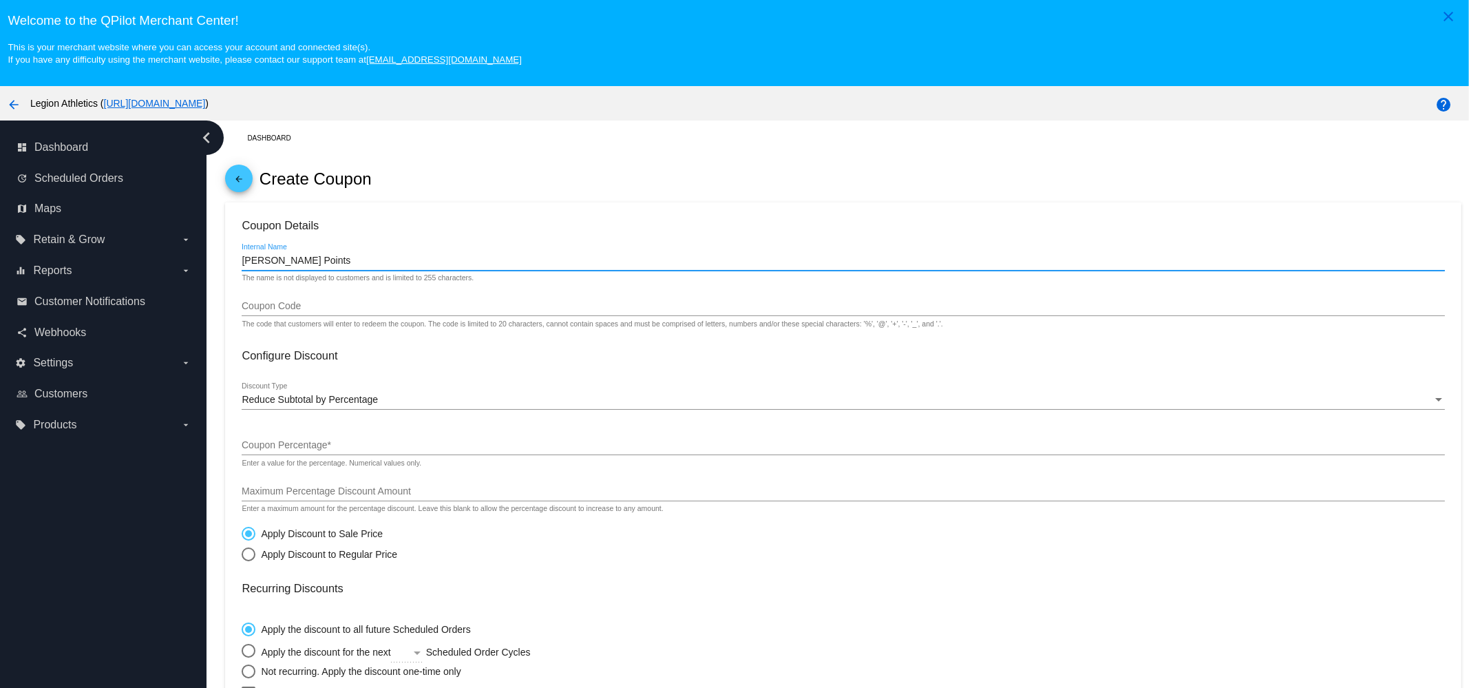
type input "Shelley Points"
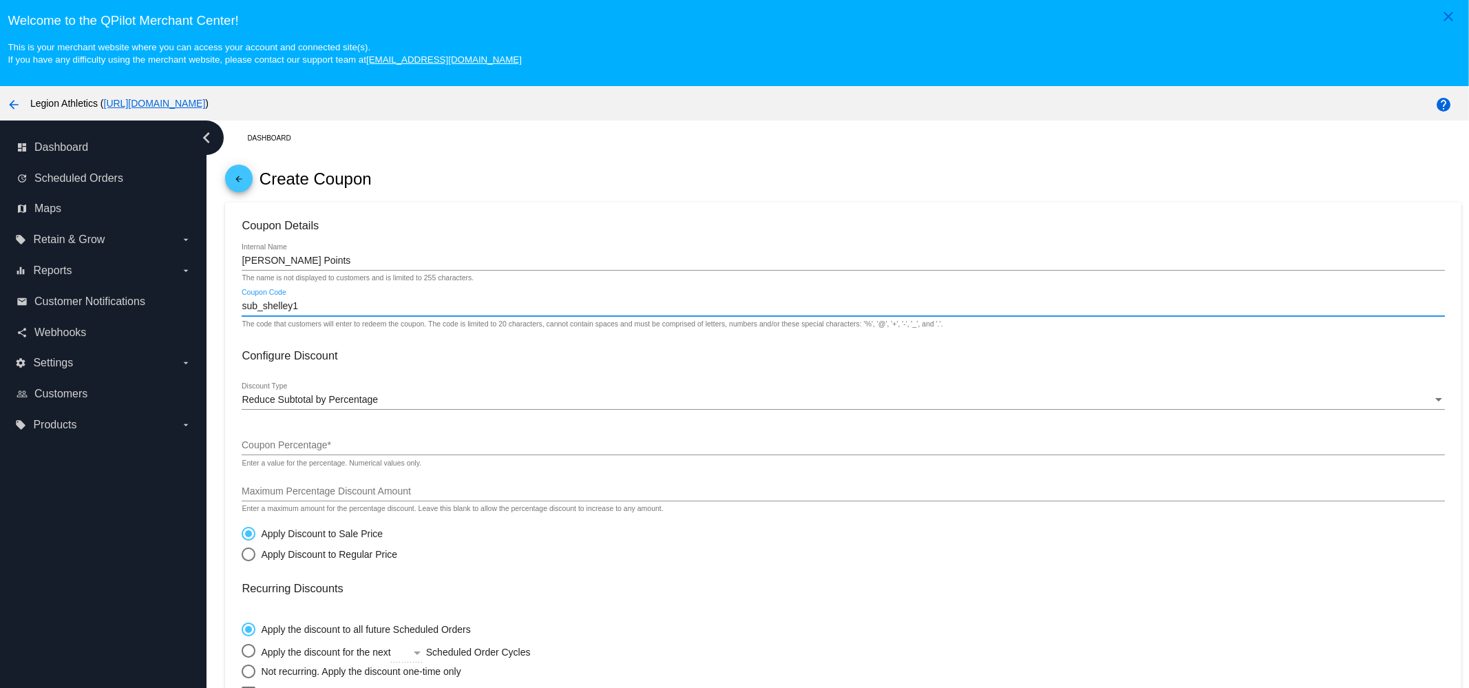
type input "sub_shelley1"
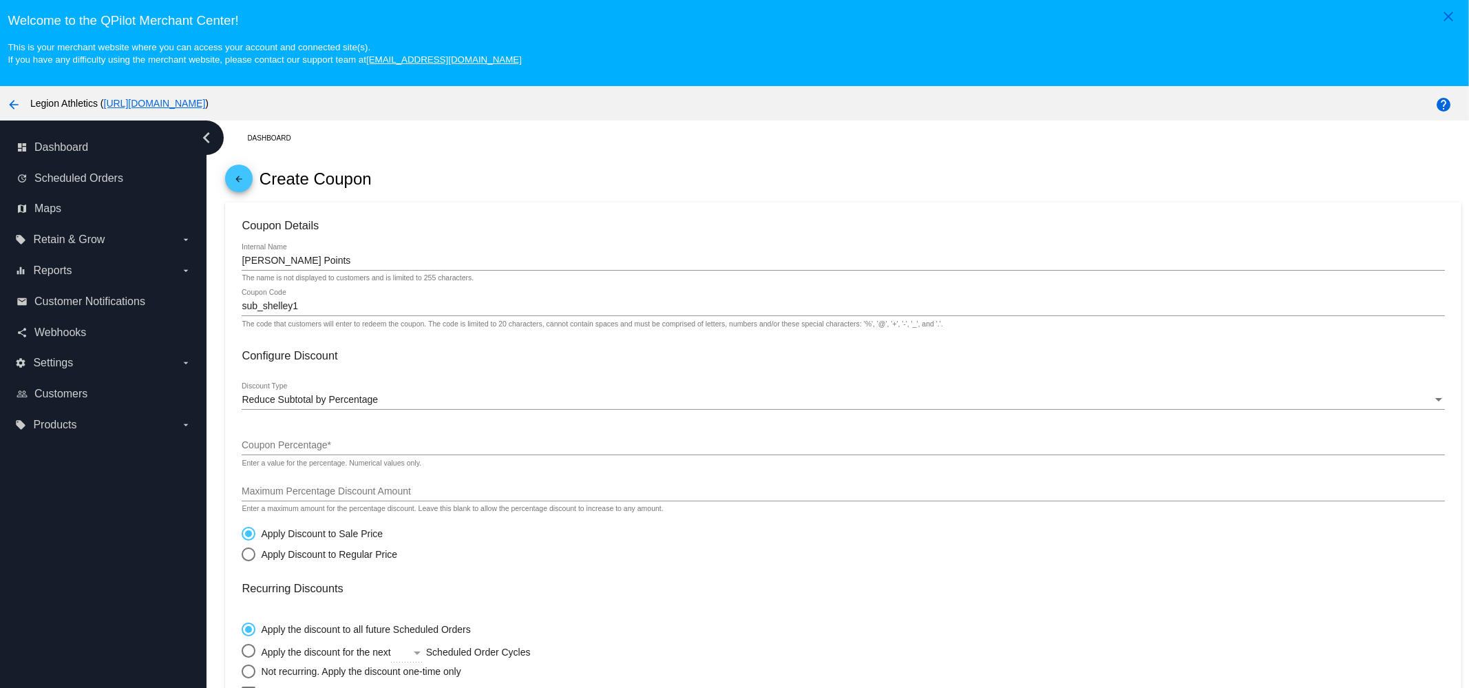
click at [305, 388] on div "Reduce Subtotal by Percentage Discount Type" at bounding box center [843, 396] width 1203 height 27
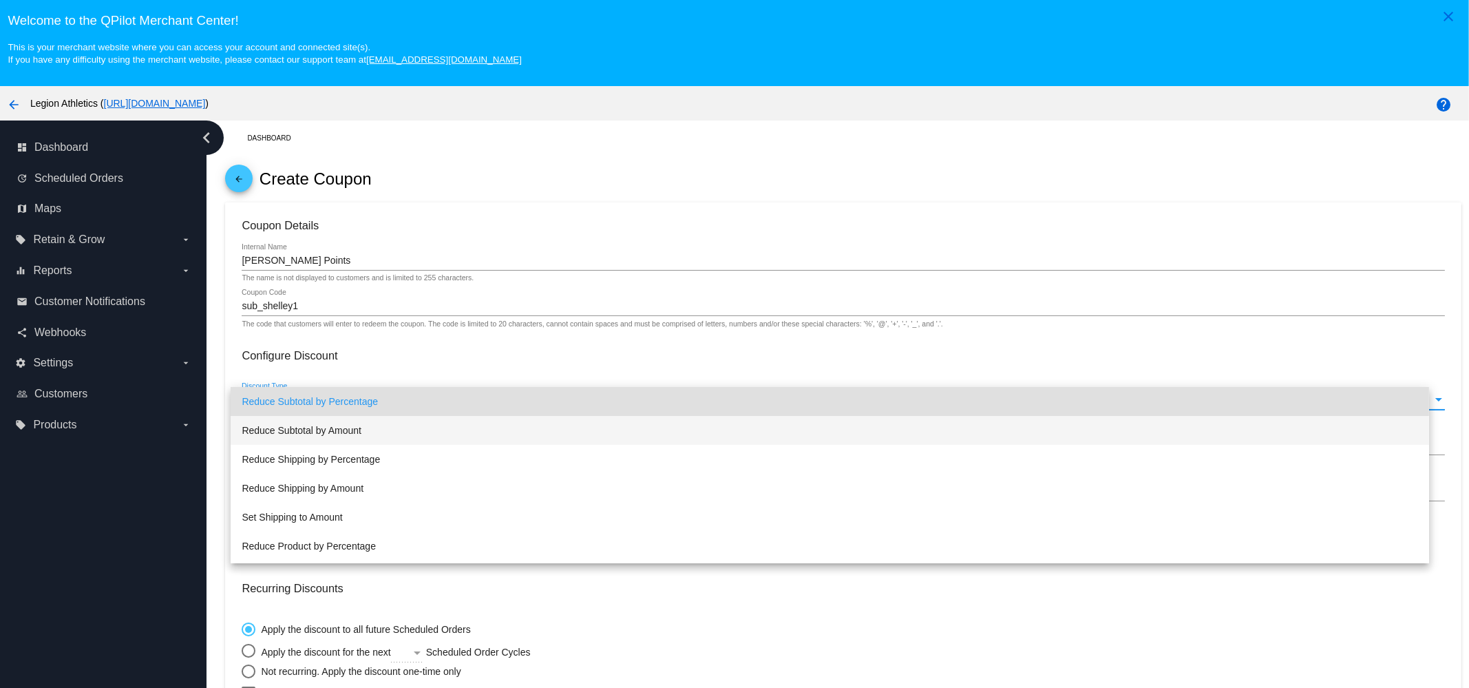
click at [341, 436] on span "Reduce Subtotal by Amount" at bounding box center [830, 430] width 1177 height 29
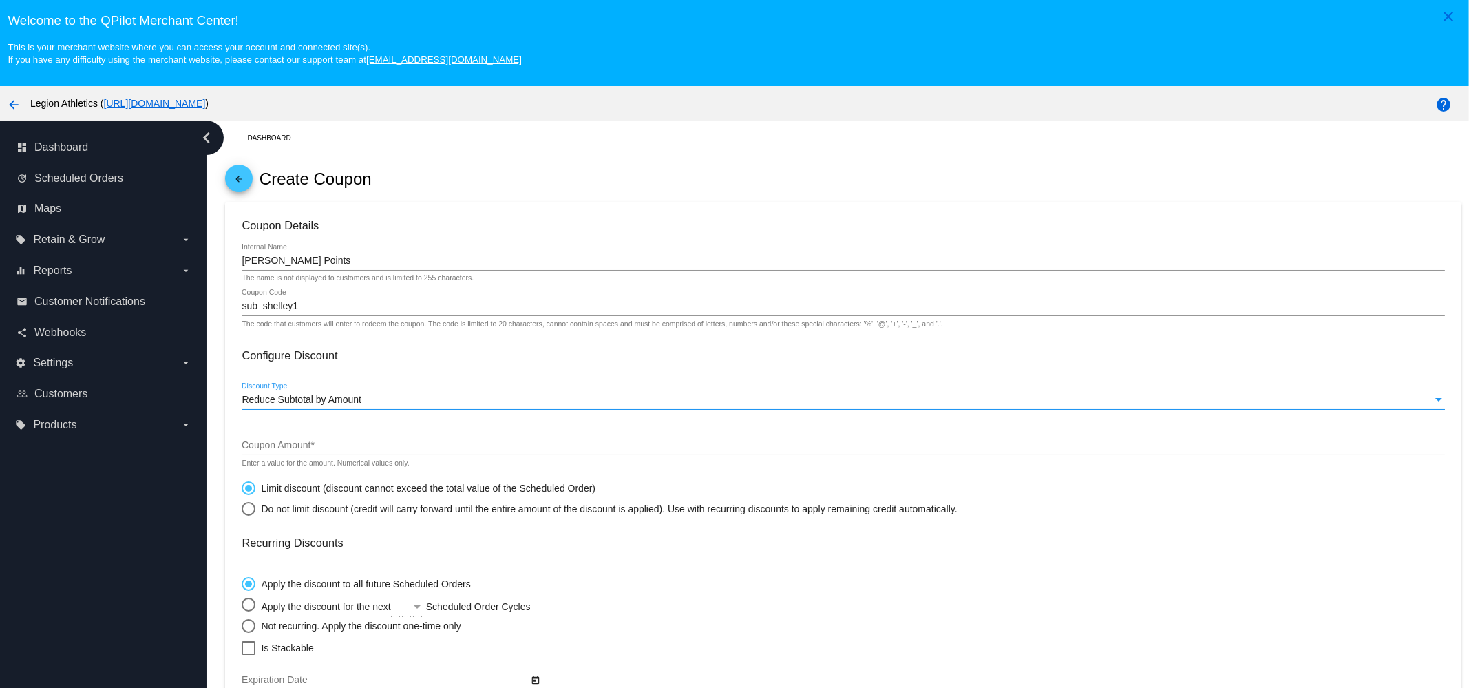
click at [294, 455] on div at bounding box center [843, 454] width 1203 height 1
click at [314, 441] on div "Coupon Amount *" at bounding box center [843, 441] width 1203 height 27
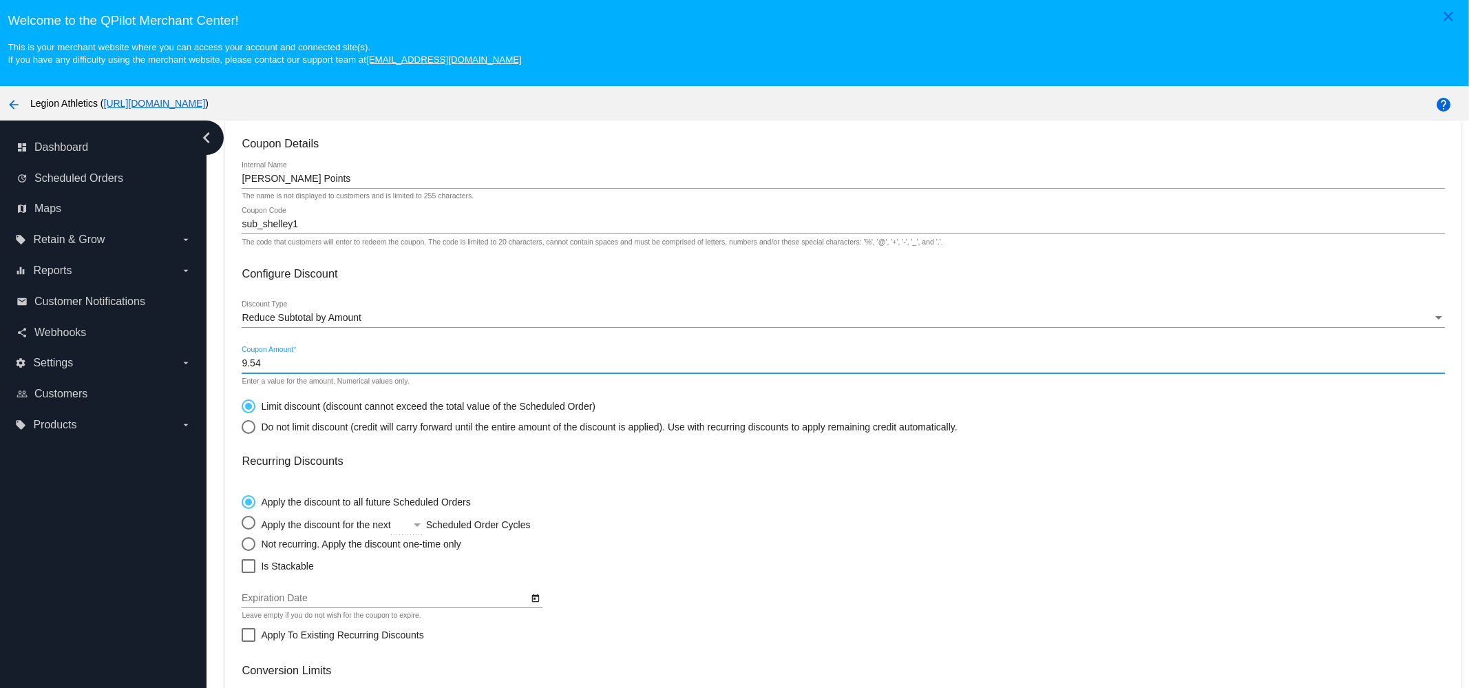
scroll to position [171, 0]
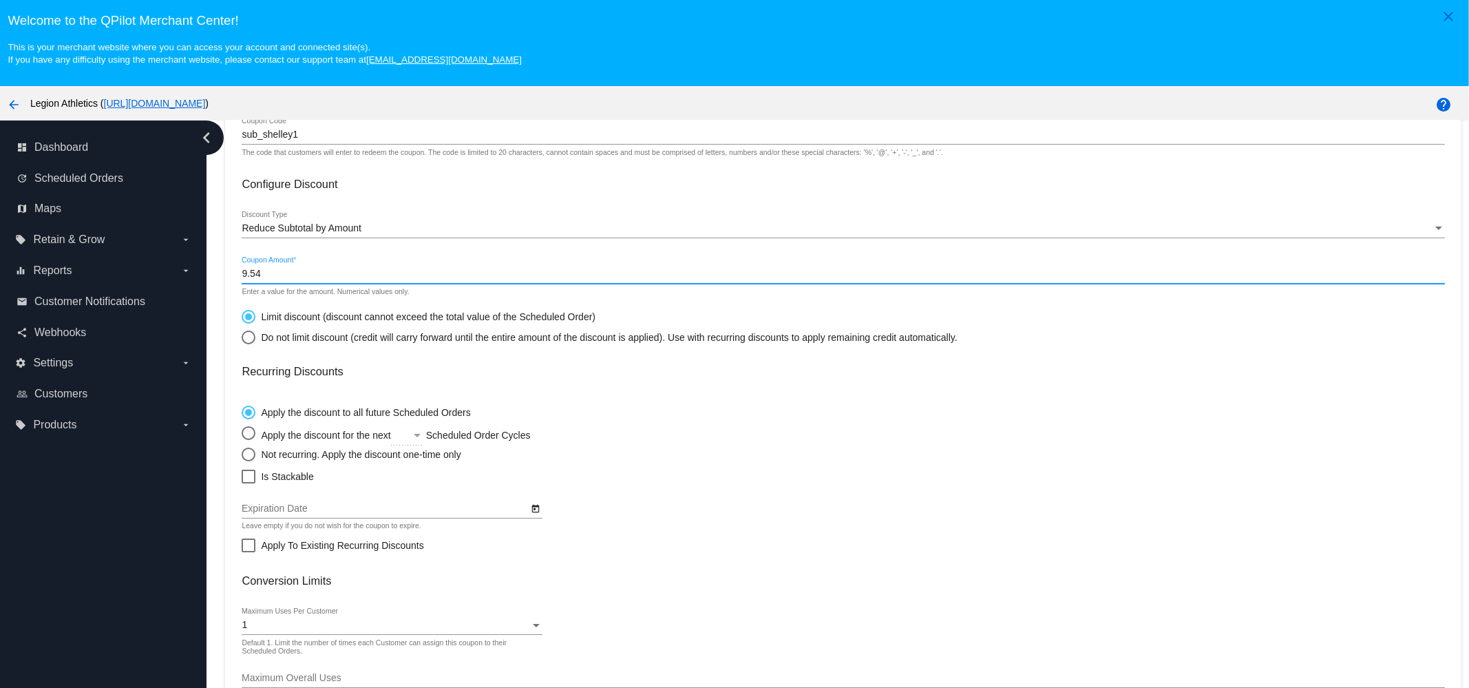
type input "9.54"
click at [293, 332] on div "Do not limit discount (credit will carry forward until the entire amount of the…" at bounding box center [606, 337] width 702 height 11
click at [242, 337] on input "Do not limit discount (credit will carry forward until the entire amount of the…" at bounding box center [241, 337] width 1 height 1
radio input "true"
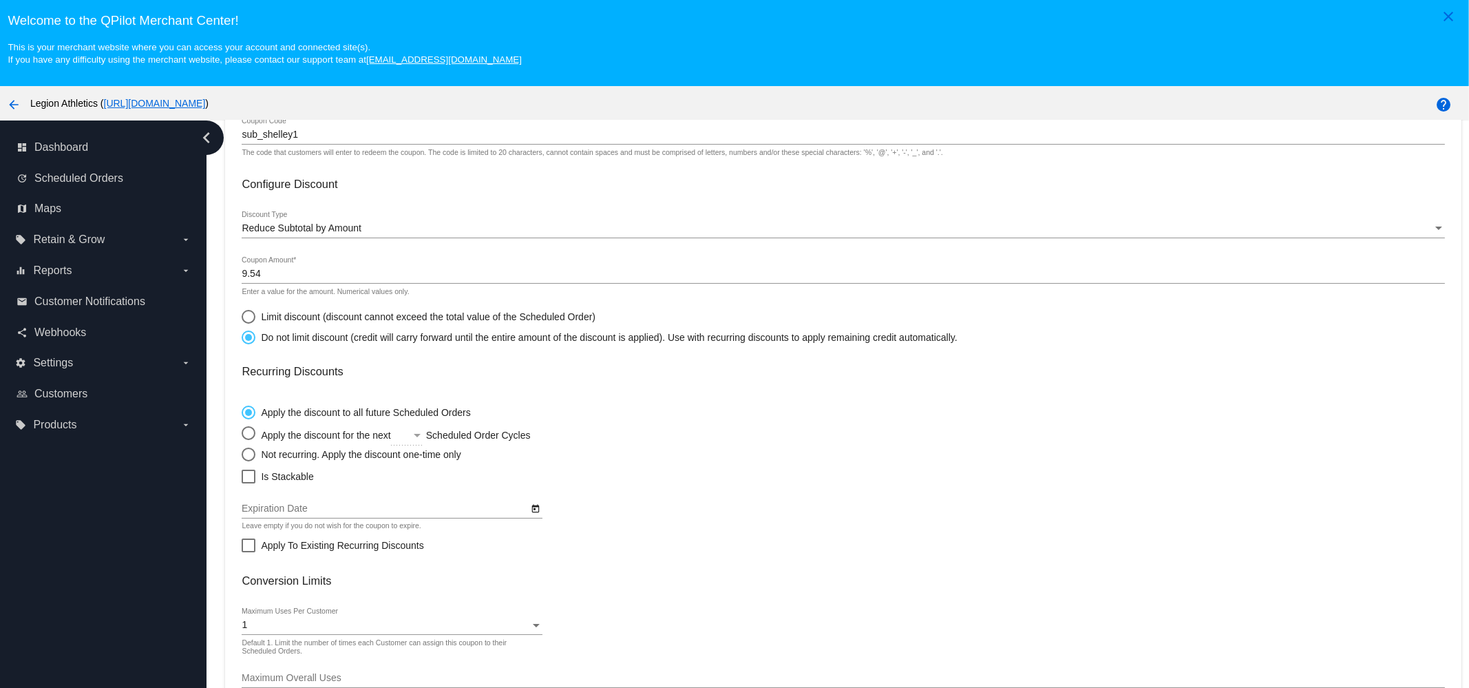
click at [293, 454] on div "Not recurring. Apply the discount one-time only" at bounding box center [357, 454] width 205 height 11
click at [242, 454] on input "Not recurring. Apply the discount one-time only" at bounding box center [241, 454] width 1 height 1
radio input "true"
click at [289, 474] on span "Is Stackable" at bounding box center [287, 476] width 52 height 17
click at [249, 483] on input "Is Stackable" at bounding box center [248, 483] width 1 height 1
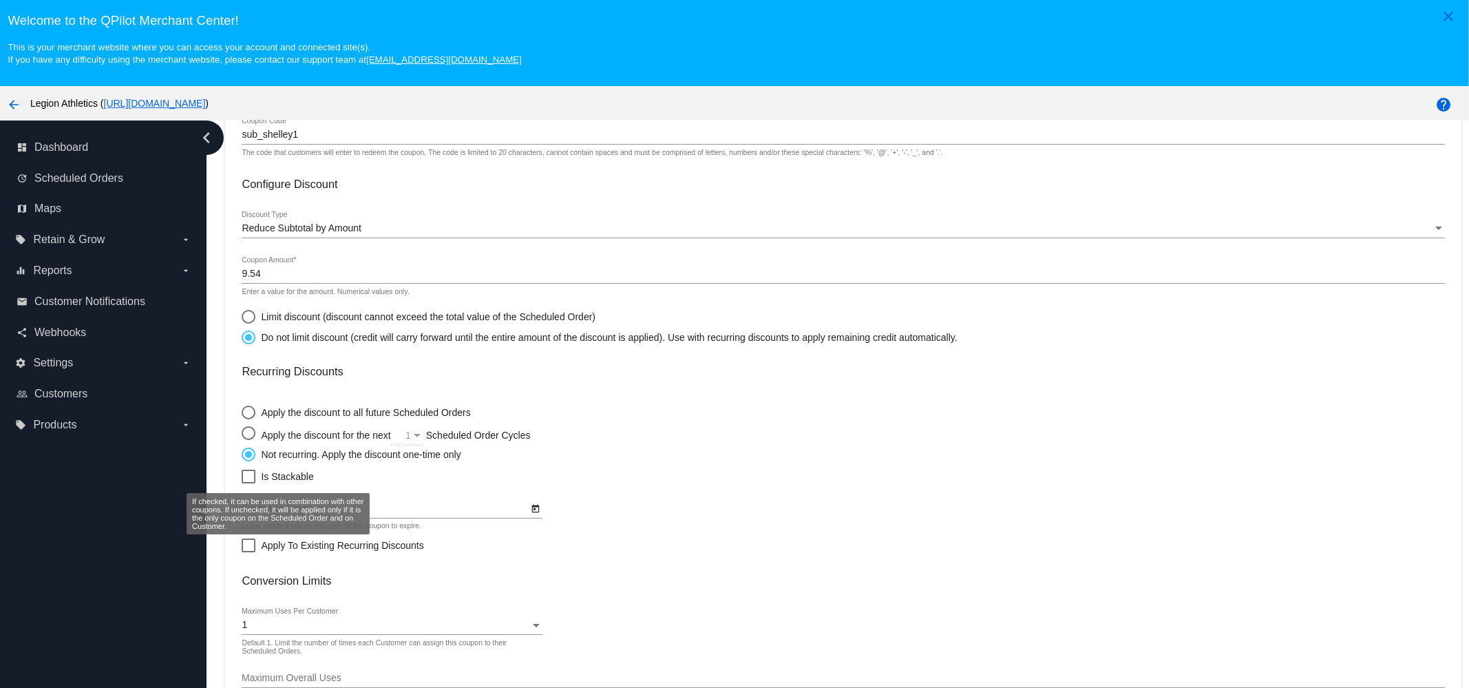
checkbox input "true"
click at [327, 140] on input "sub_shelley1" at bounding box center [843, 134] width 1203 height 11
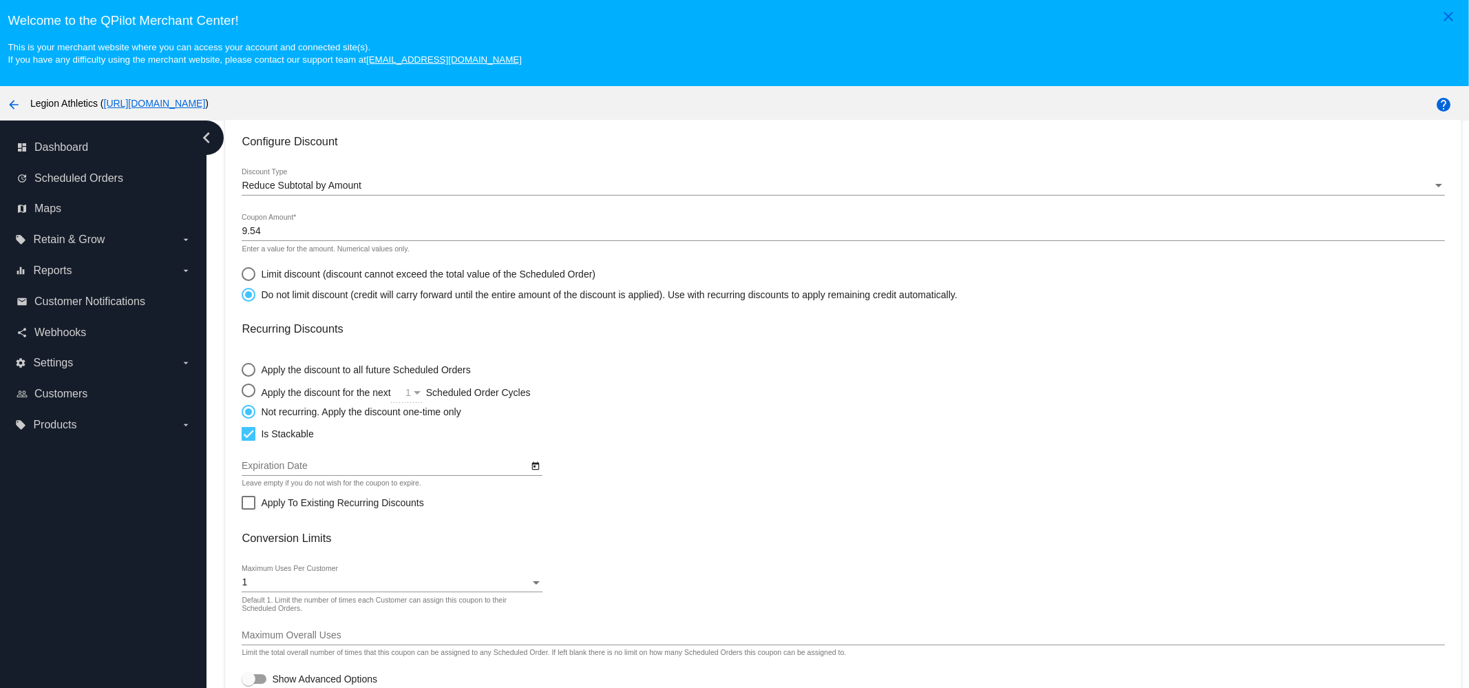
scroll to position [86, 0]
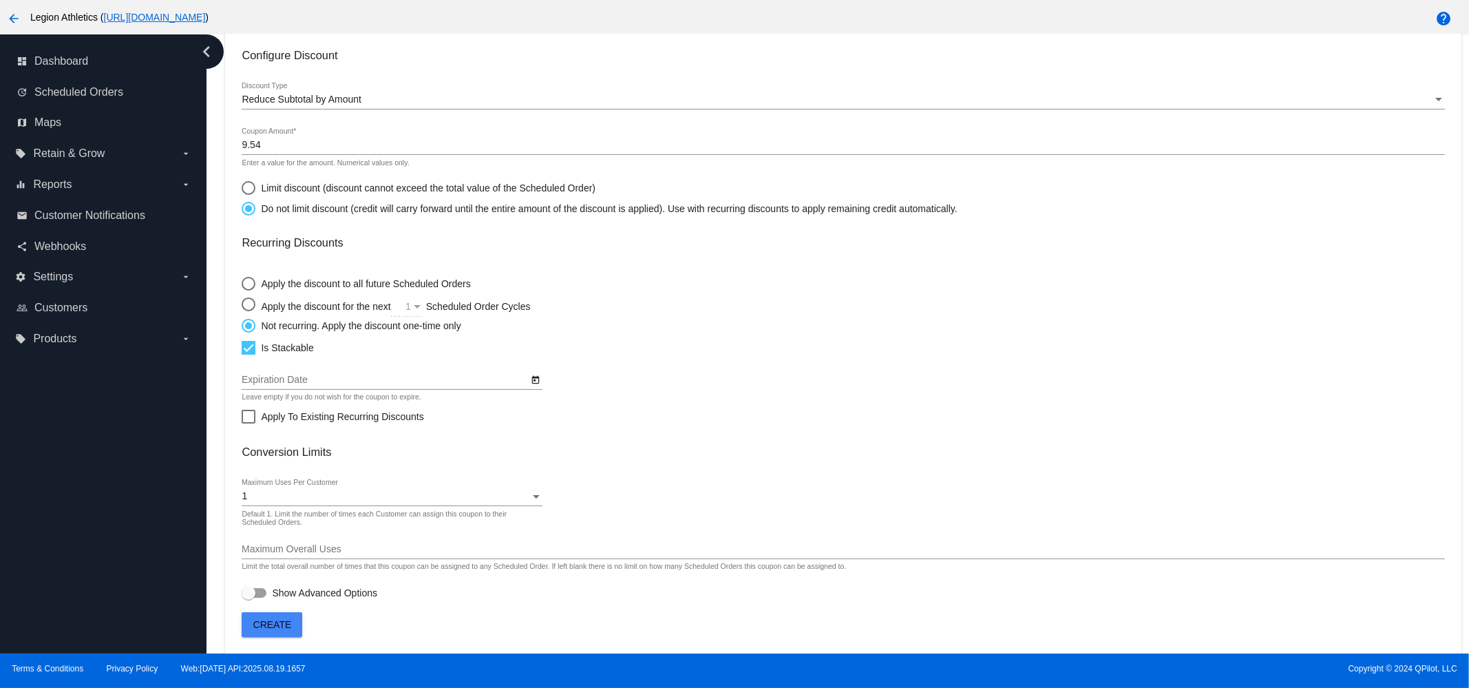
click at [275, 620] on span "Create" at bounding box center [272, 624] width 39 height 11
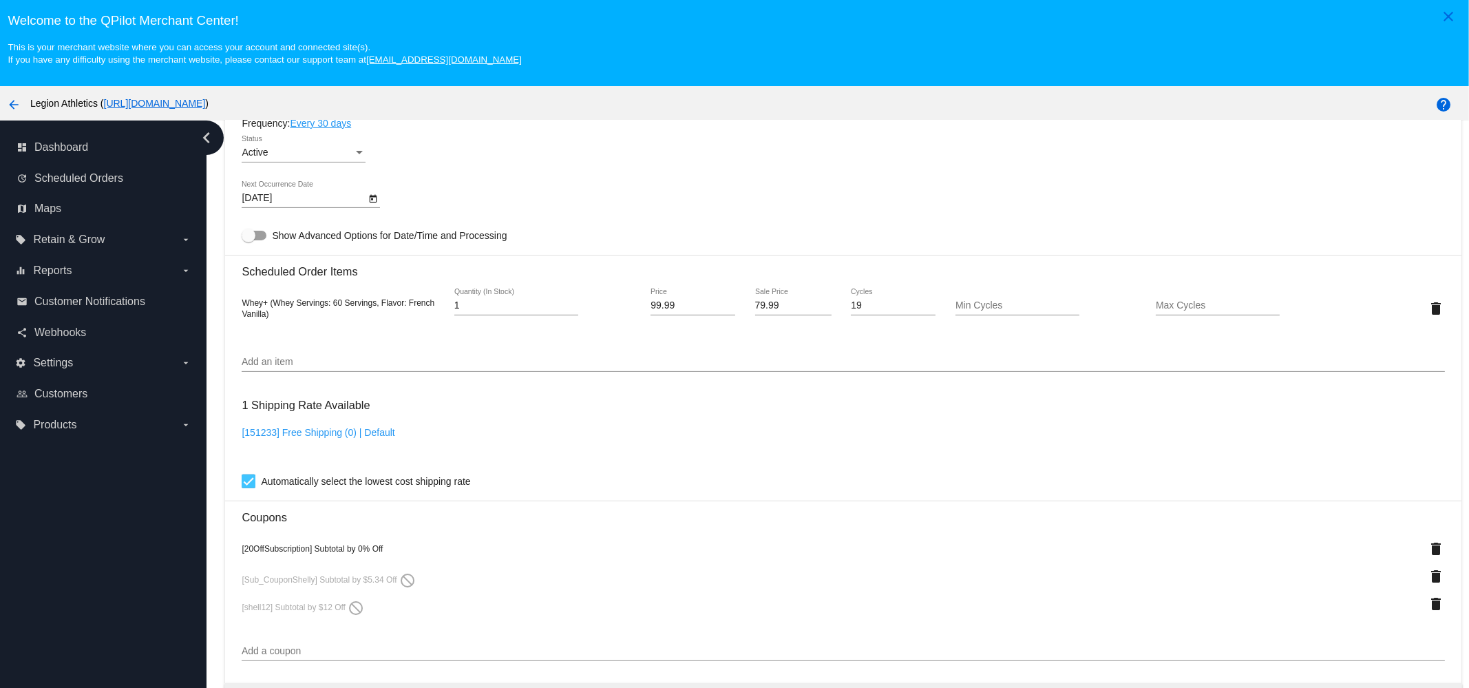
scroll to position [1118, 0]
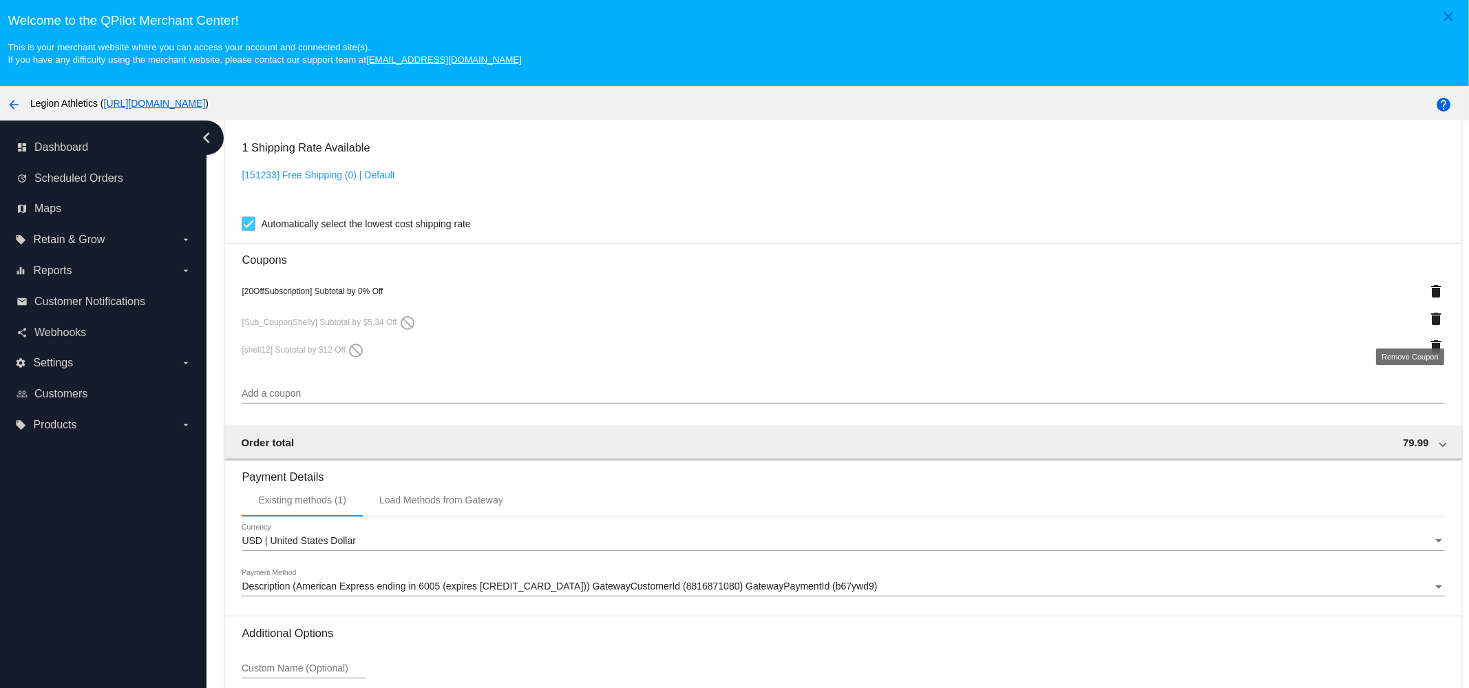
click at [1429, 324] on mat-icon "delete" at bounding box center [1437, 318] width 17 height 17
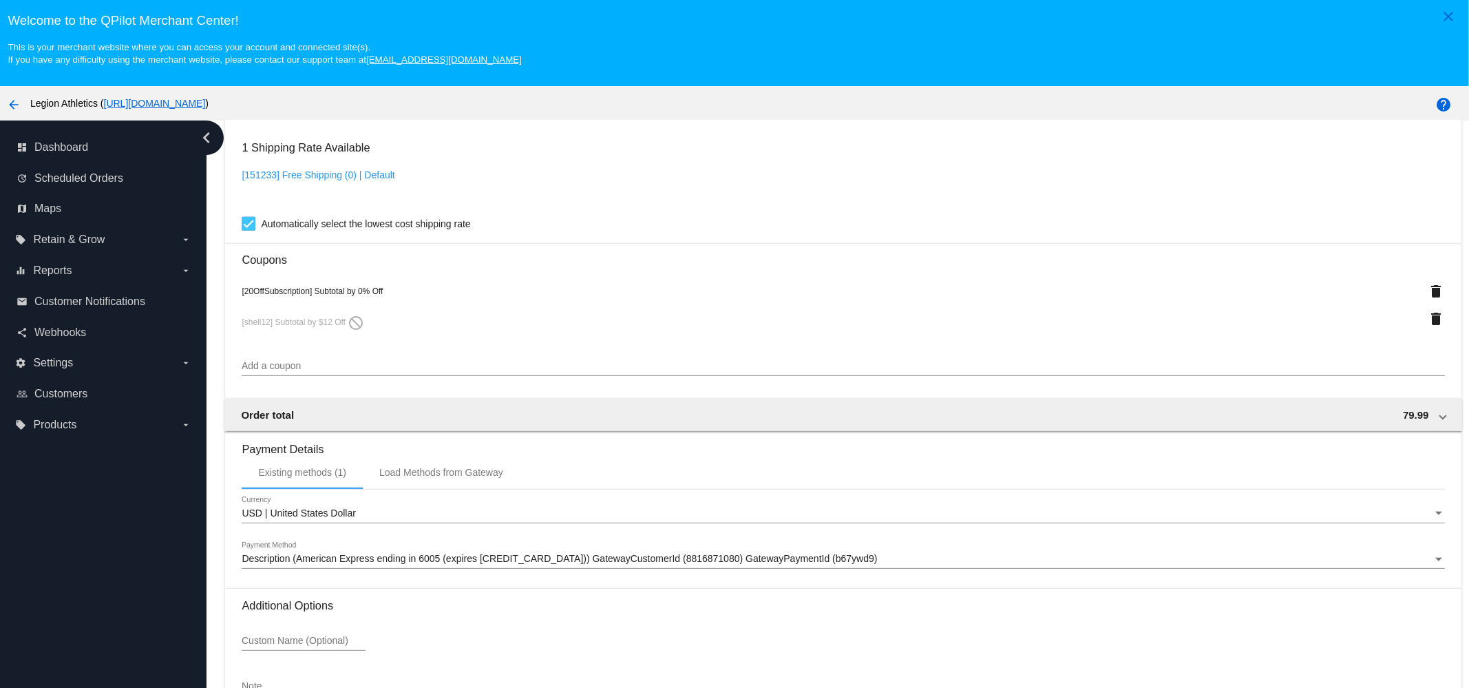
click at [1429, 327] on mat-icon "delete" at bounding box center [1437, 318] width 17 height 17
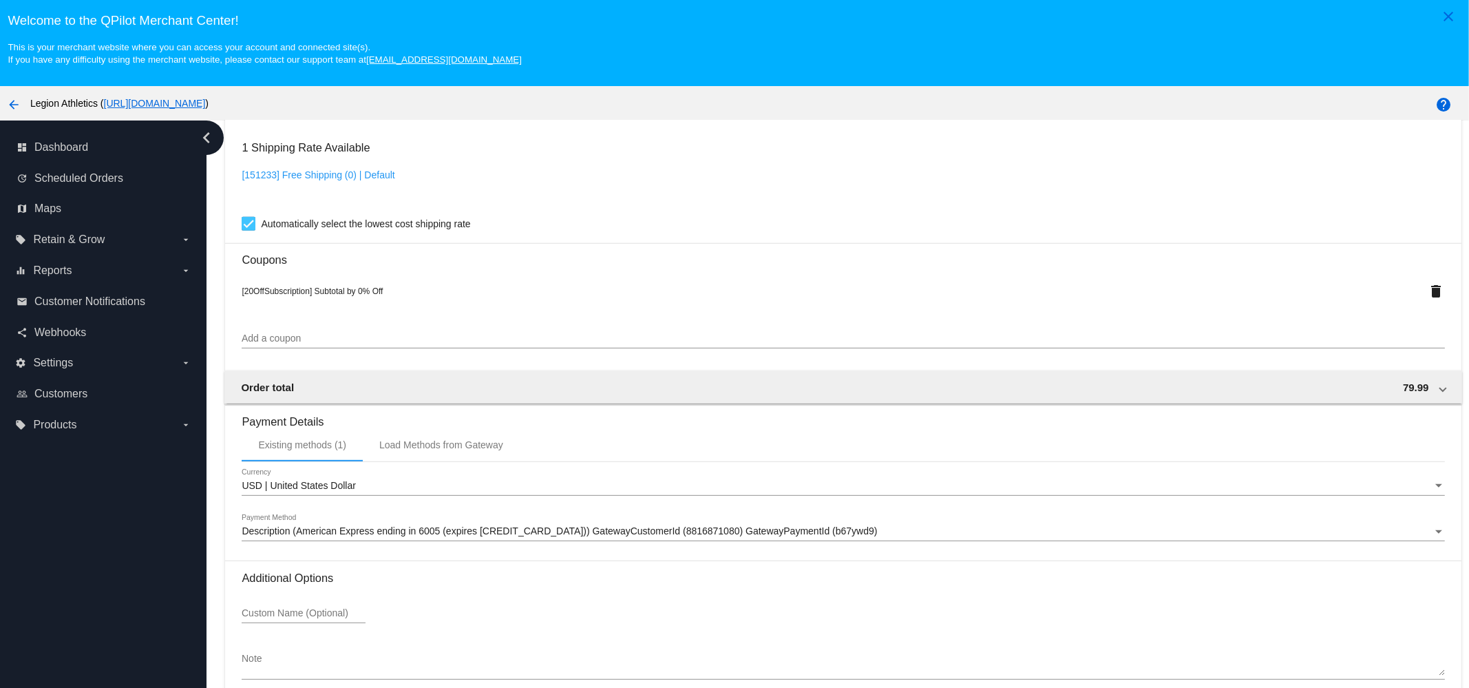
click at [313, 344] on input "Add a coupon" at bounding box center [843, 338] width 1203 height 11
paste input "sub_shelley1"
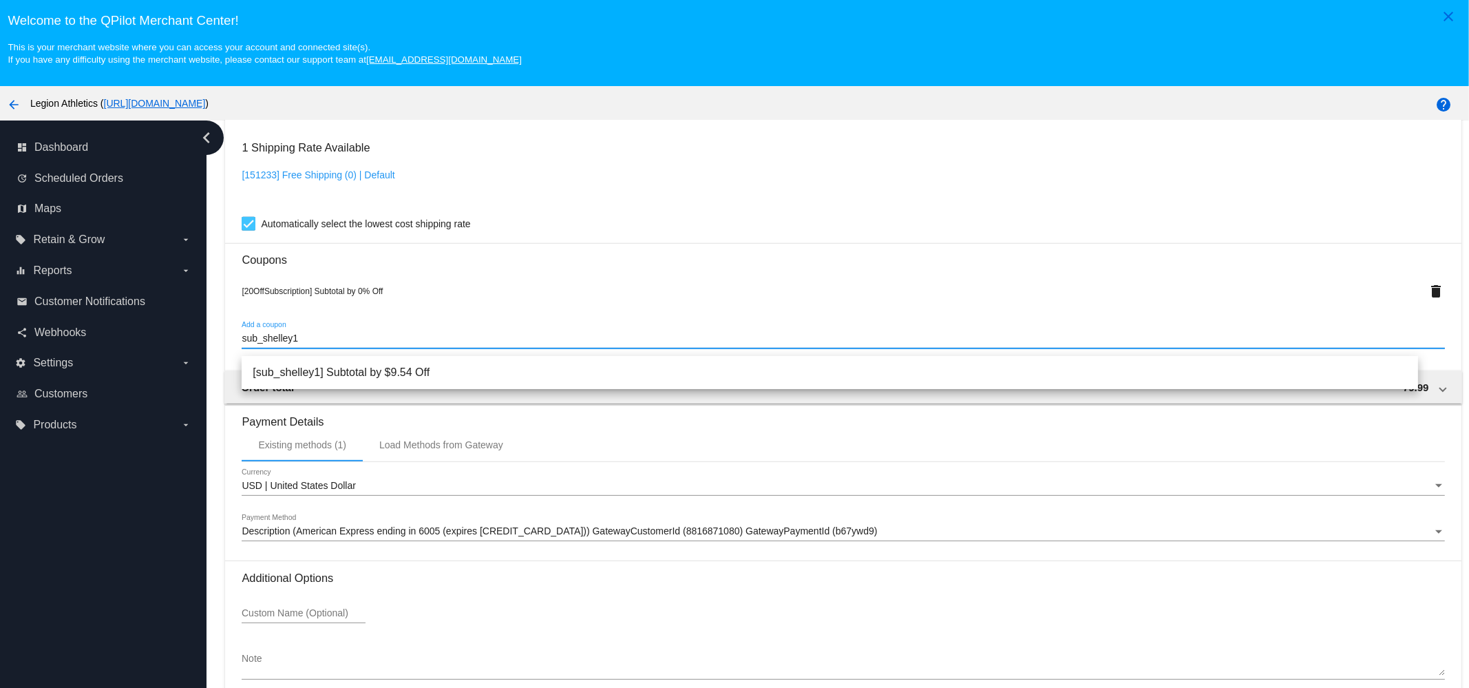
type input "sub_shelley1"
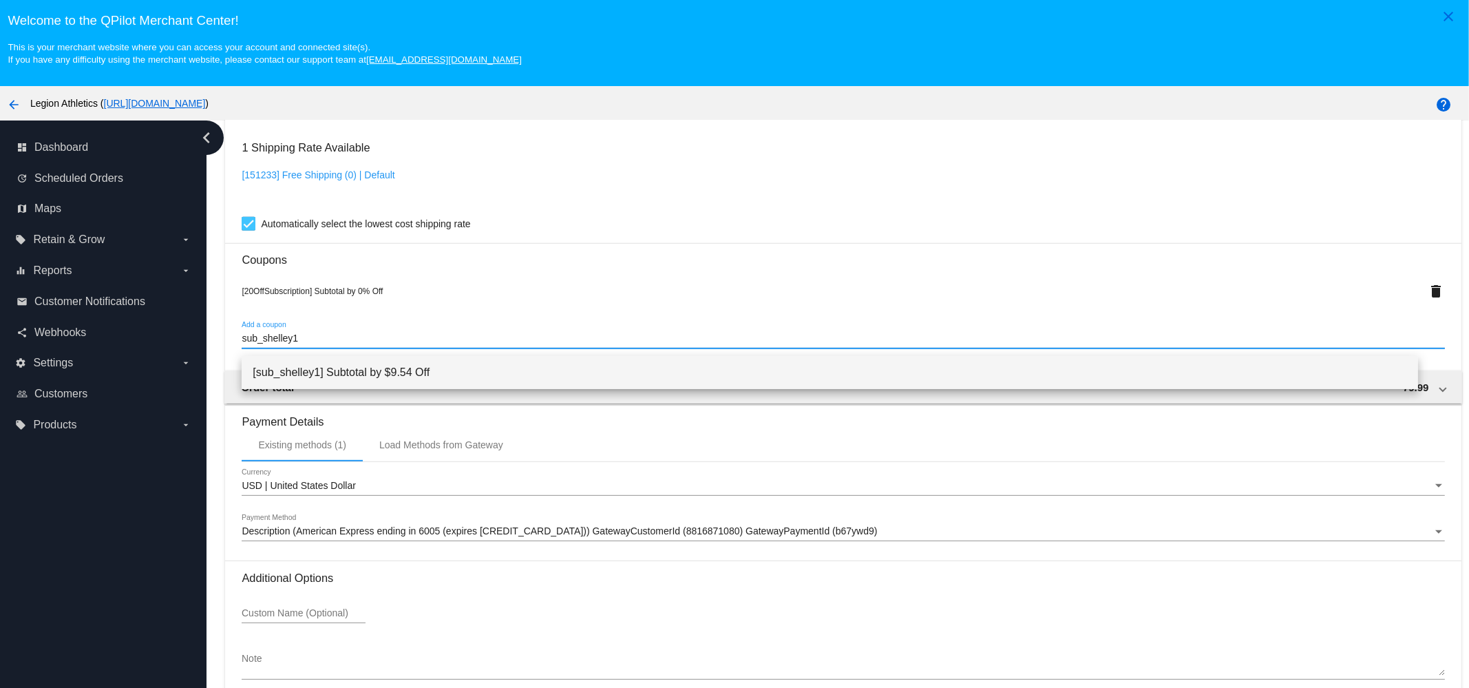
click at [339, 366] on span "[sub_shelley1] Subtotal by $9.54 Off" at bounding box center [830, 372] width 1155 height 33
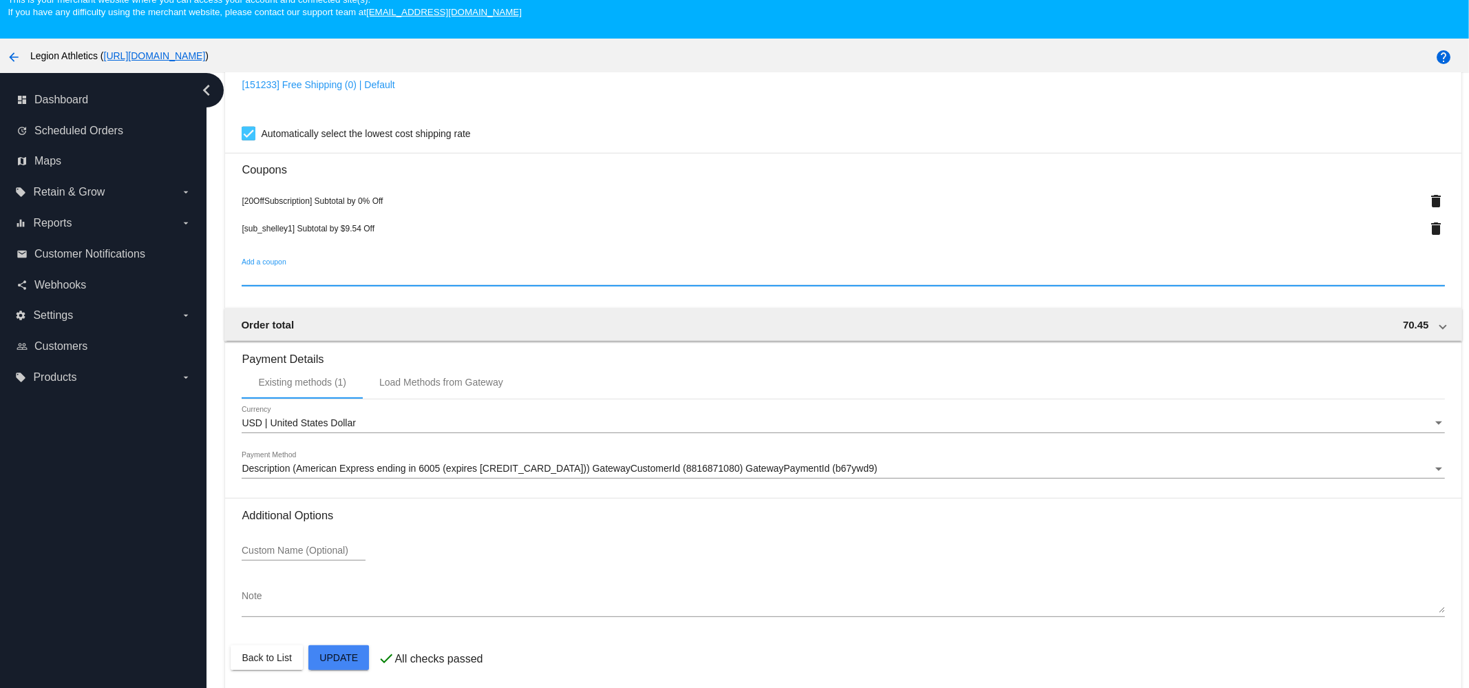
scroll to position [86, 0]
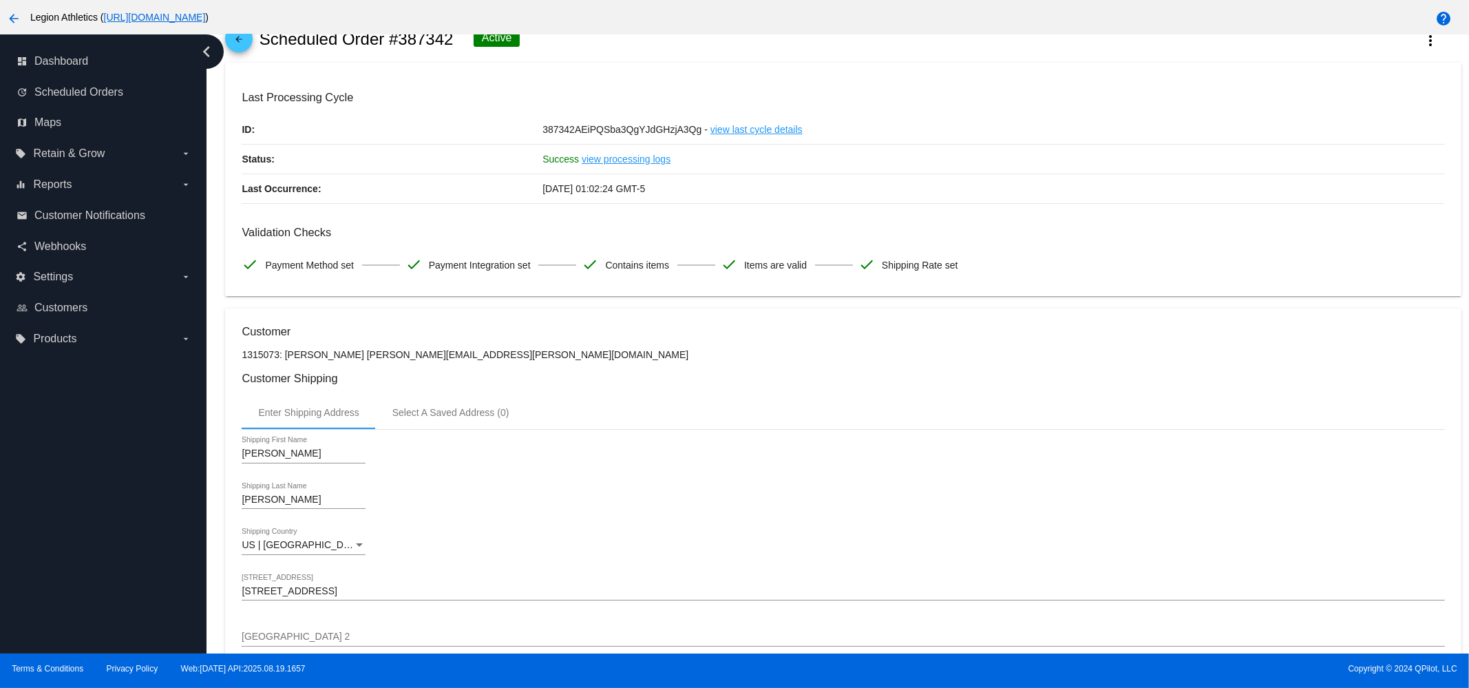
scroll to position [0, 0]
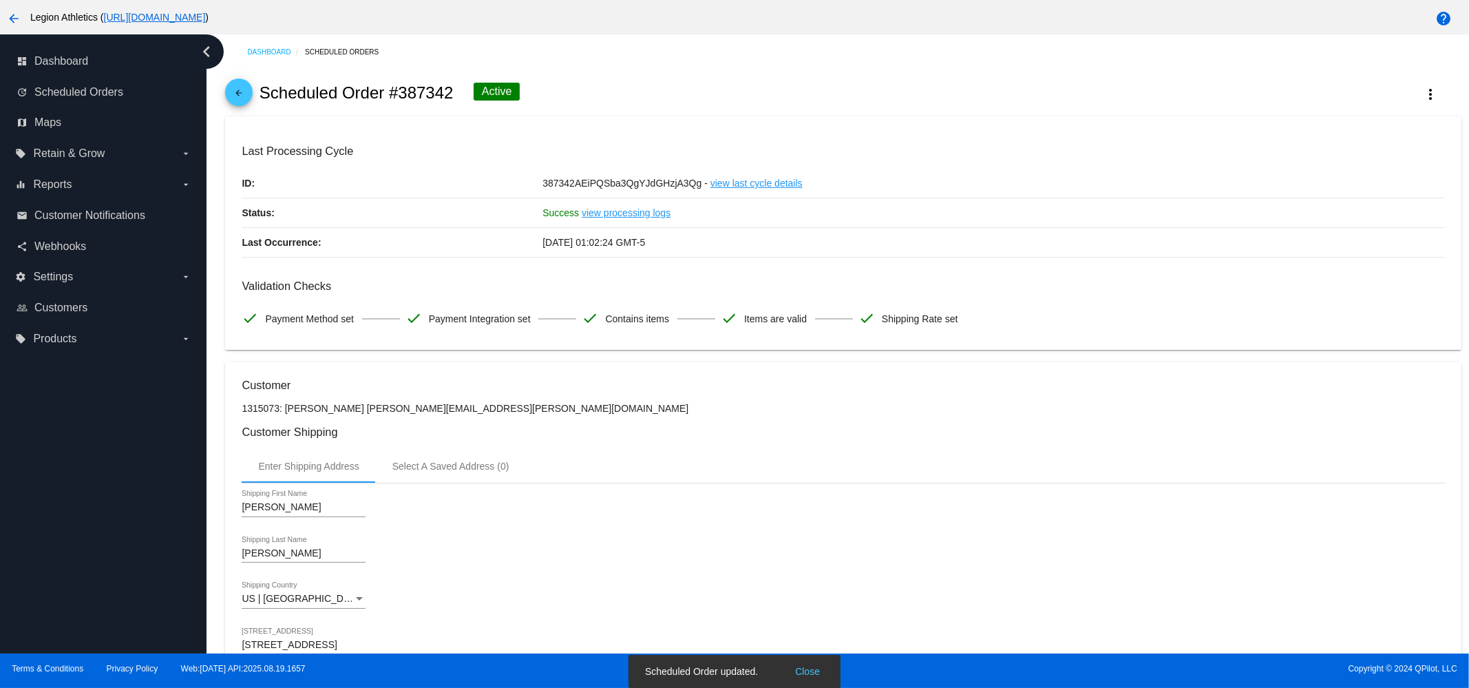
click at [405, 99] on h2 "Scheduled Order #387342" at bounding box center [357, 92] width 194 height 19
click at [405, 98] on h2 "Scheduled Order #387342" at bounding box center [357, 92] width 194 height 19
copy h2 "387342"
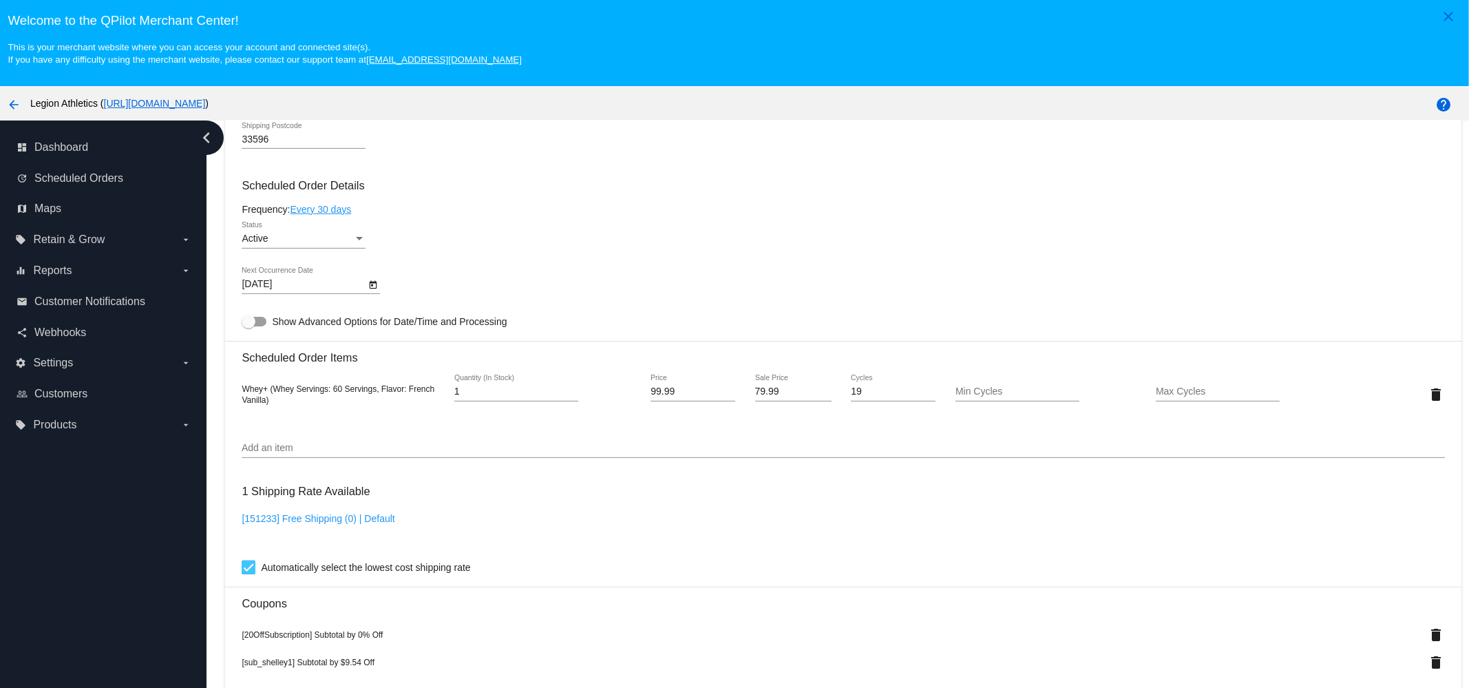
scroll to position [947, 0]
